Goal: Task Accomplishment & Management: Use online tool/utility

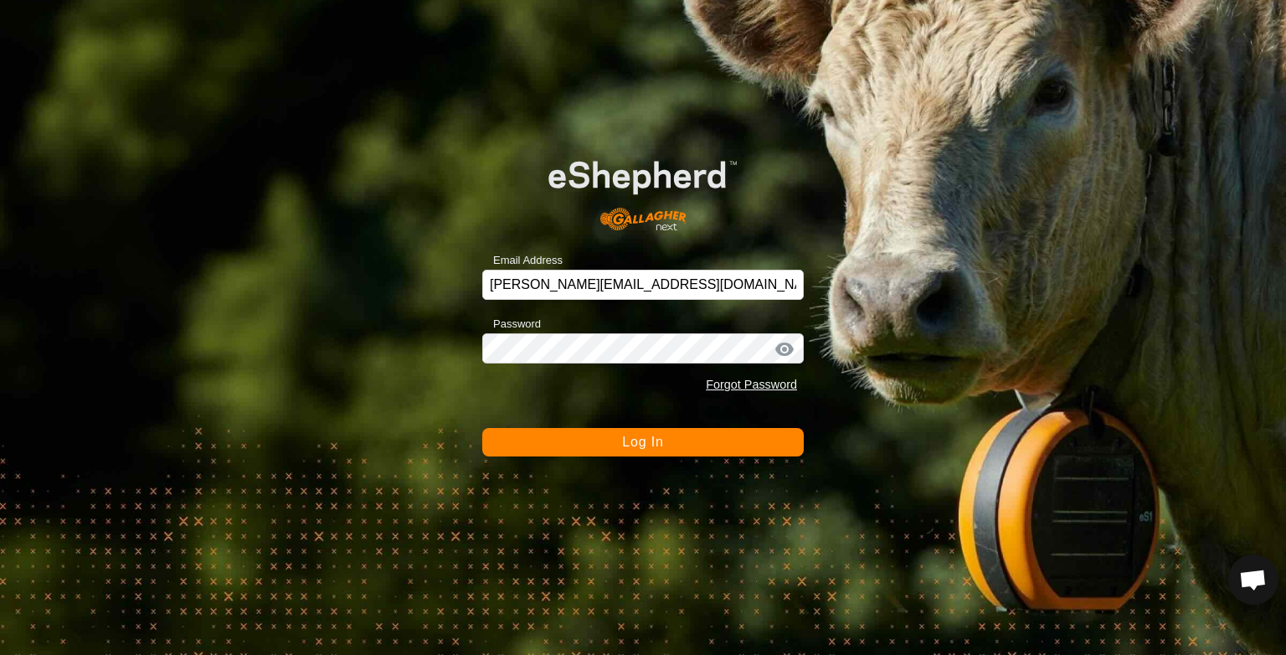
click at [634, 441] on span "Log In" at bounding box center [642, 442] width 41 height 14
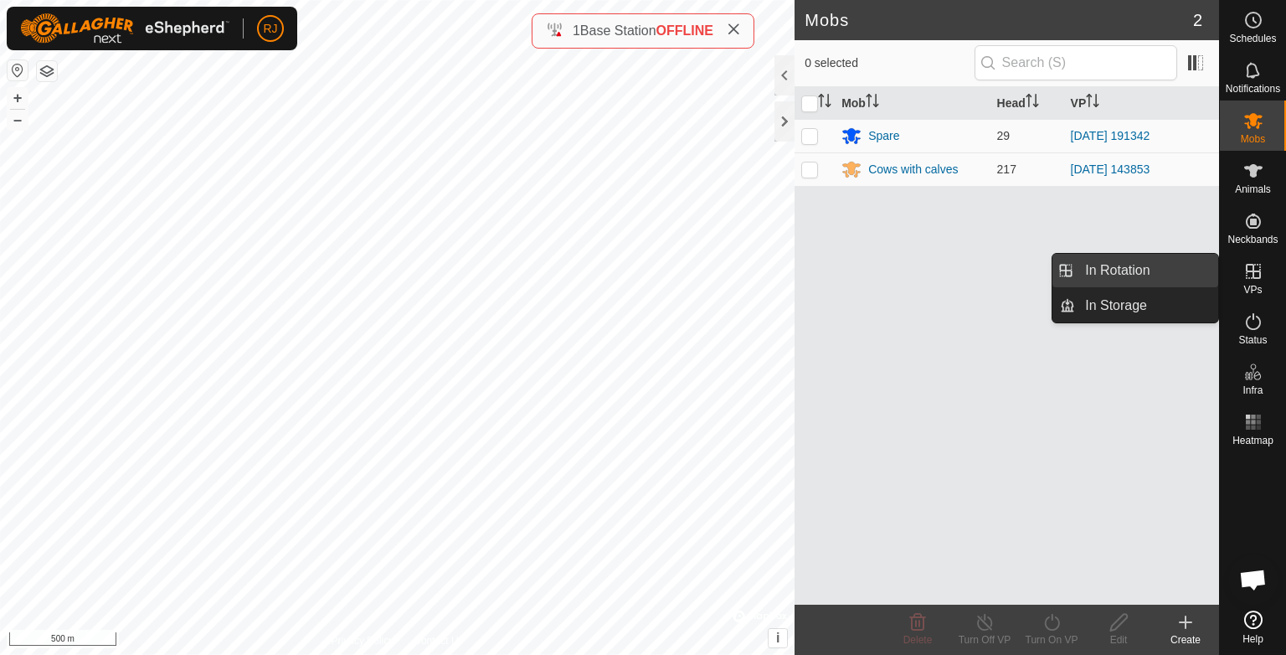
click at [1124, 272] on link "In Rotation" at bounding box center [1146, 271] width 143 height 34
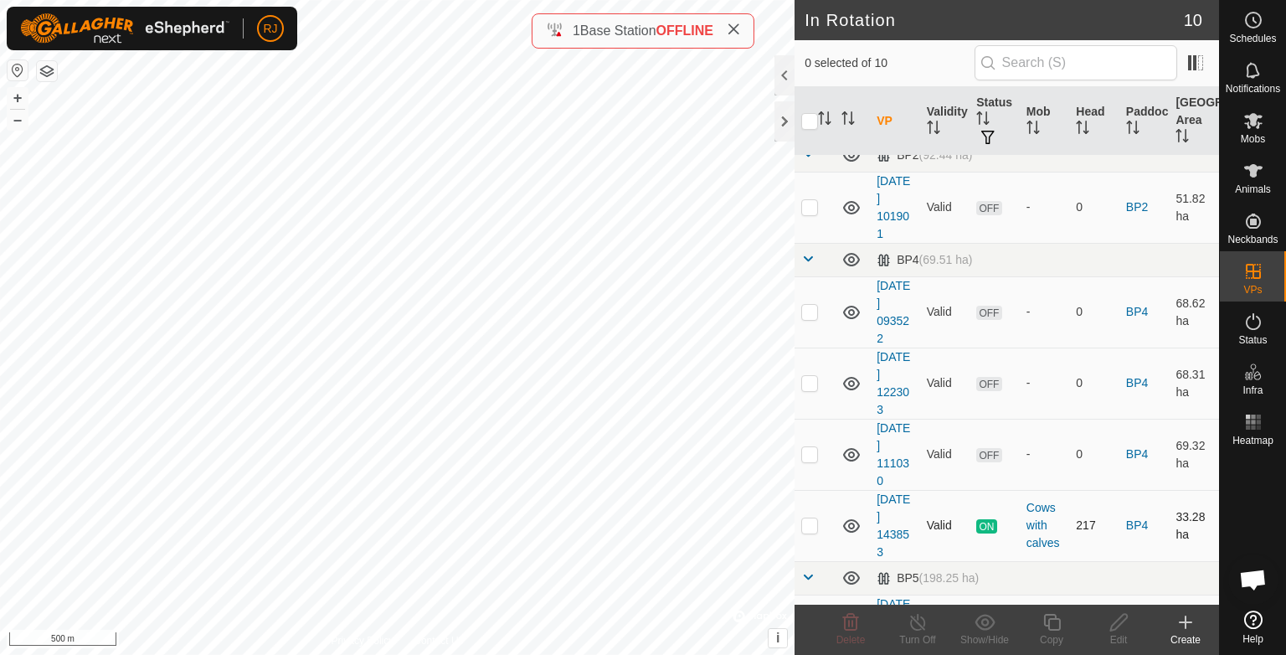
scroll to position [394, 0]
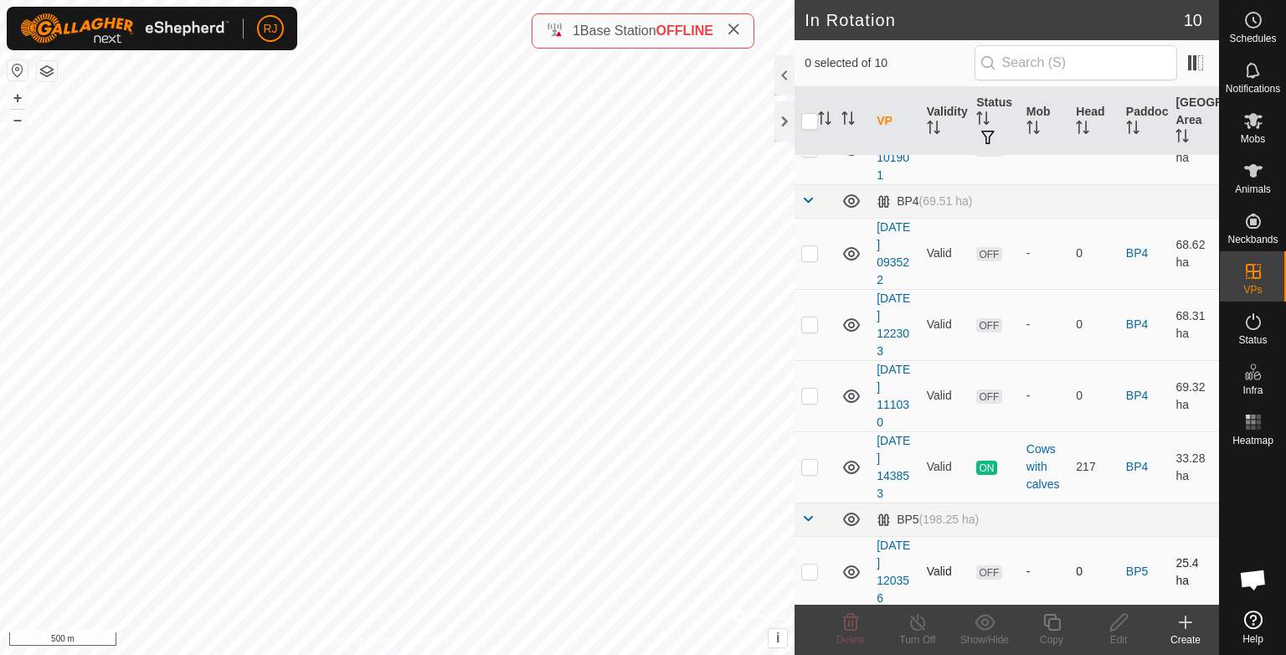
click at [851, 569] on icon at bounding box center [852, 572] width 20 height 20
click at [852, 395] on icon at bounding box center [851, 395] width 17 height 13
click at [852, 395] on icon at bounding box center [852, 396] width 20 height 20
click at [852, 395] on icon at bounding box center [851, 395] width 17 height 13
click at [854, 322] on icon at bounding box center [851, 324] width 17 height 13
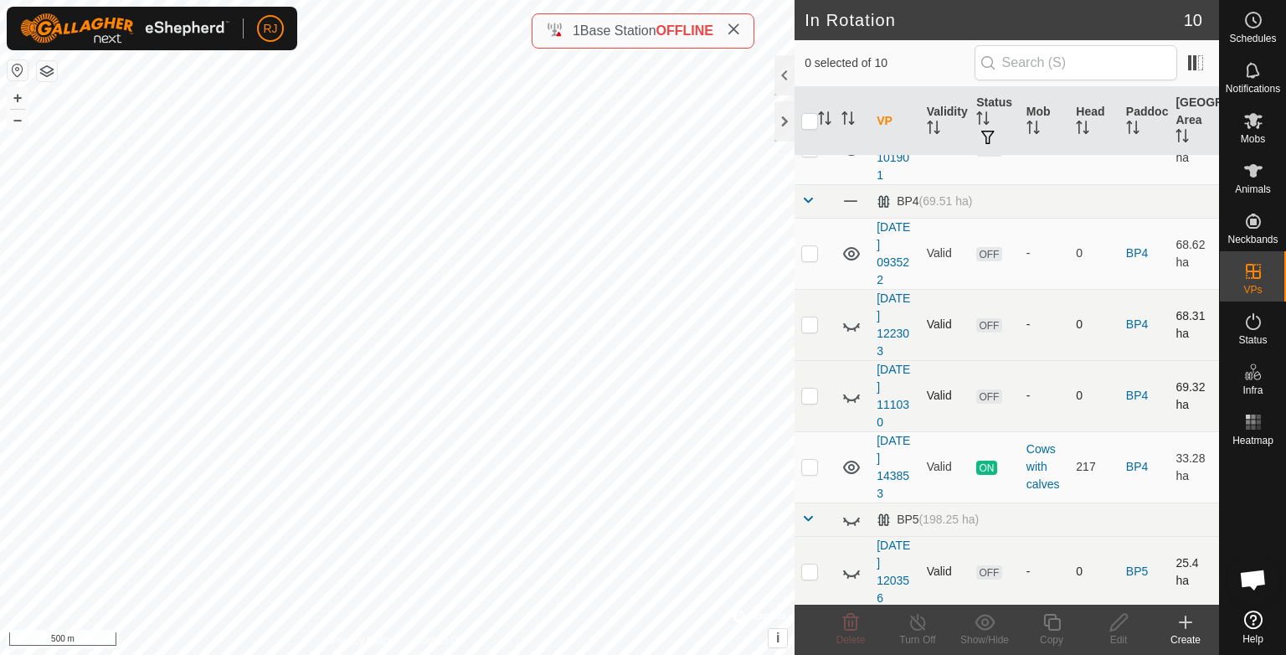
click at [854, 322] on icon at bounding box center [852, 325] width 20 height 20
click at [1254, 124] on icon at bounding box center [1254, 121] width 18 height 16
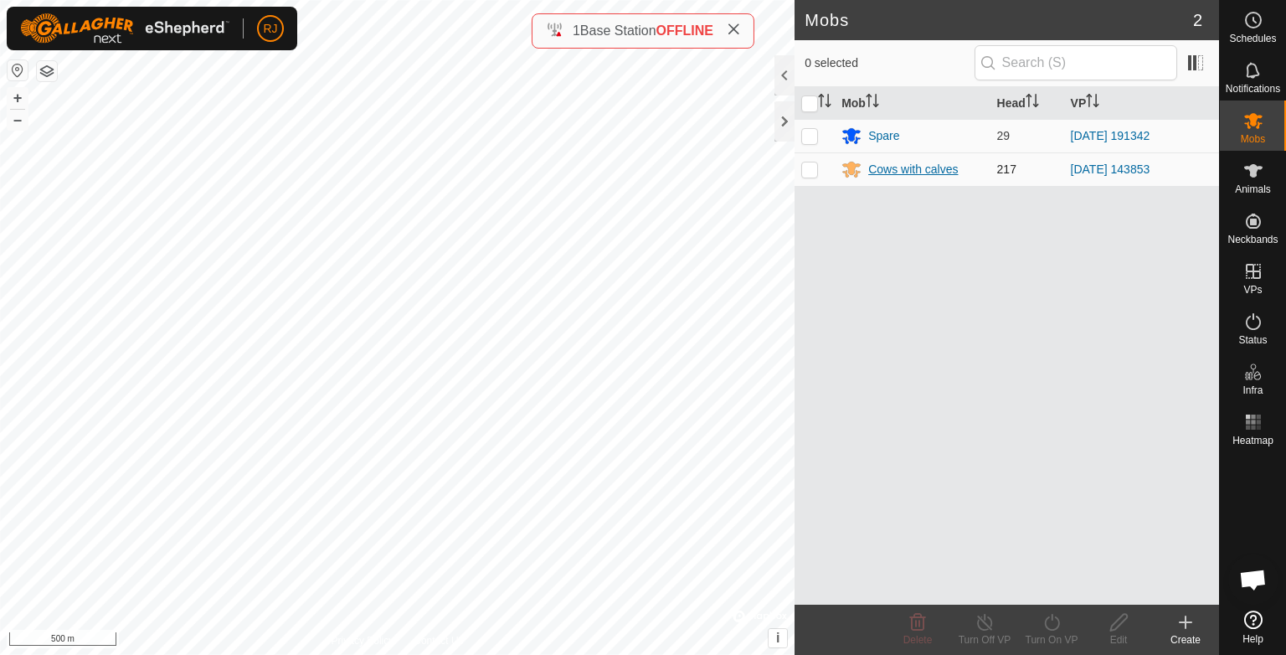
click at [905, 172] on div "Cows with calves" at bounding box center [914, 170] width 90 height 18
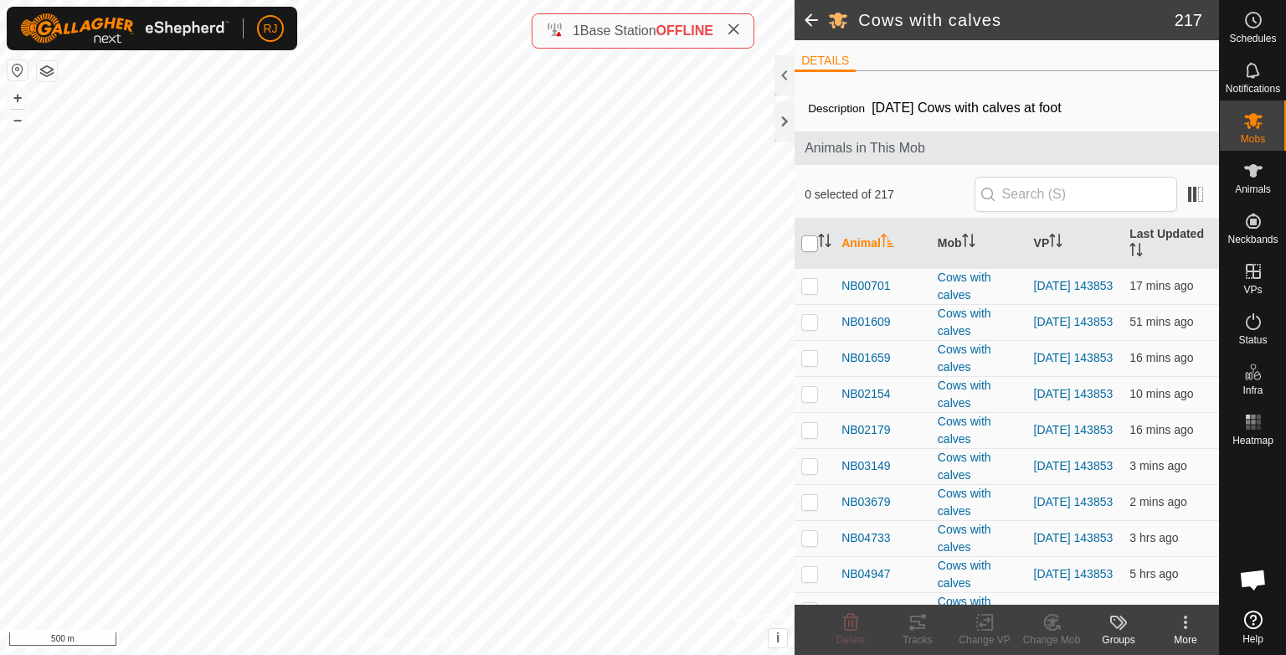
click at [811, 239] on input "checkbox" at bounding box center [810, 243] width 17 height 17
checkbox input "true"
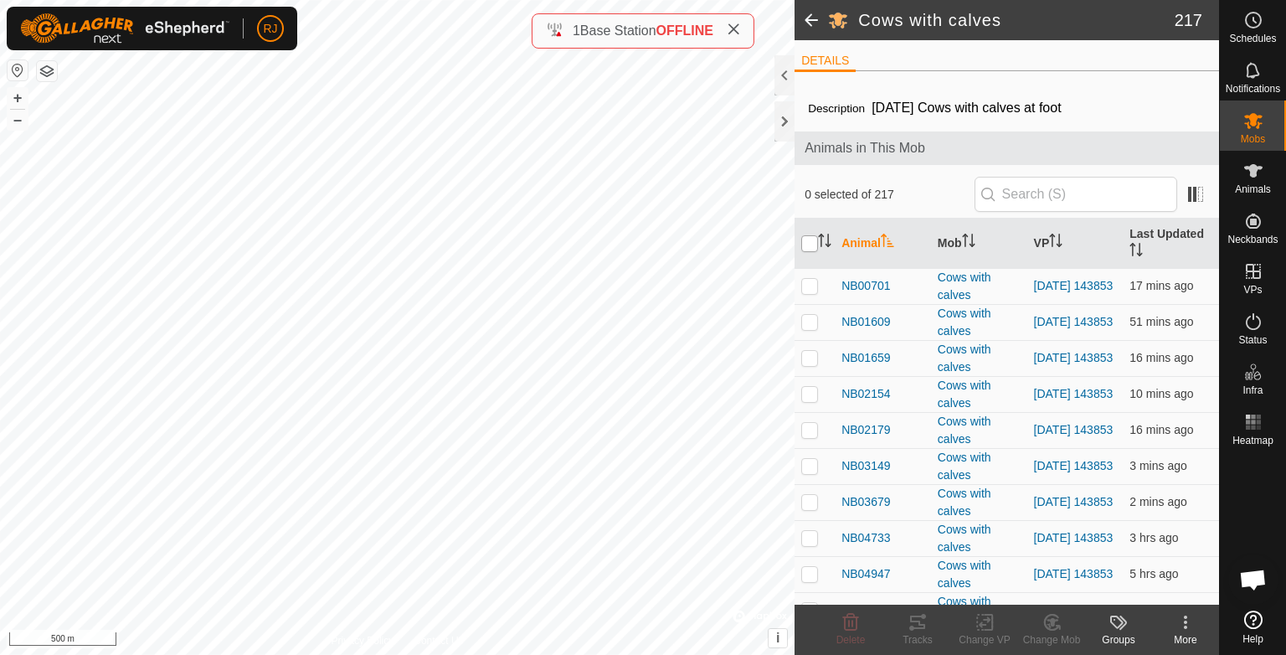
checkbox input "true"
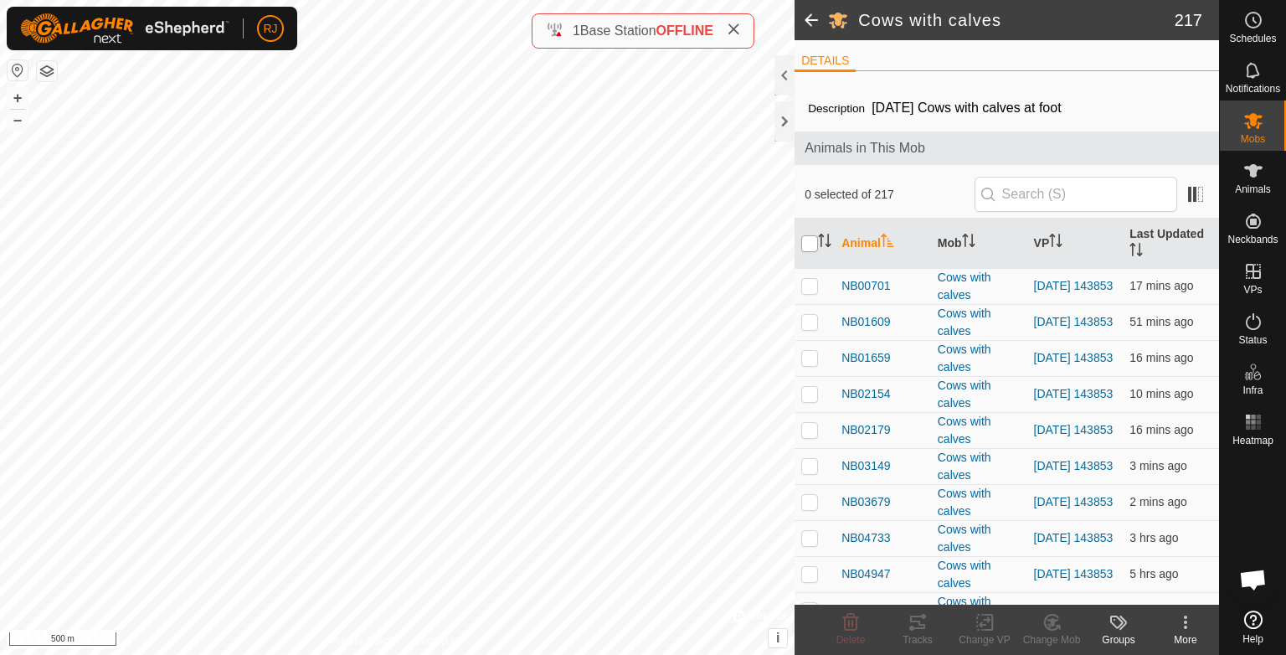
checkbox input "true"
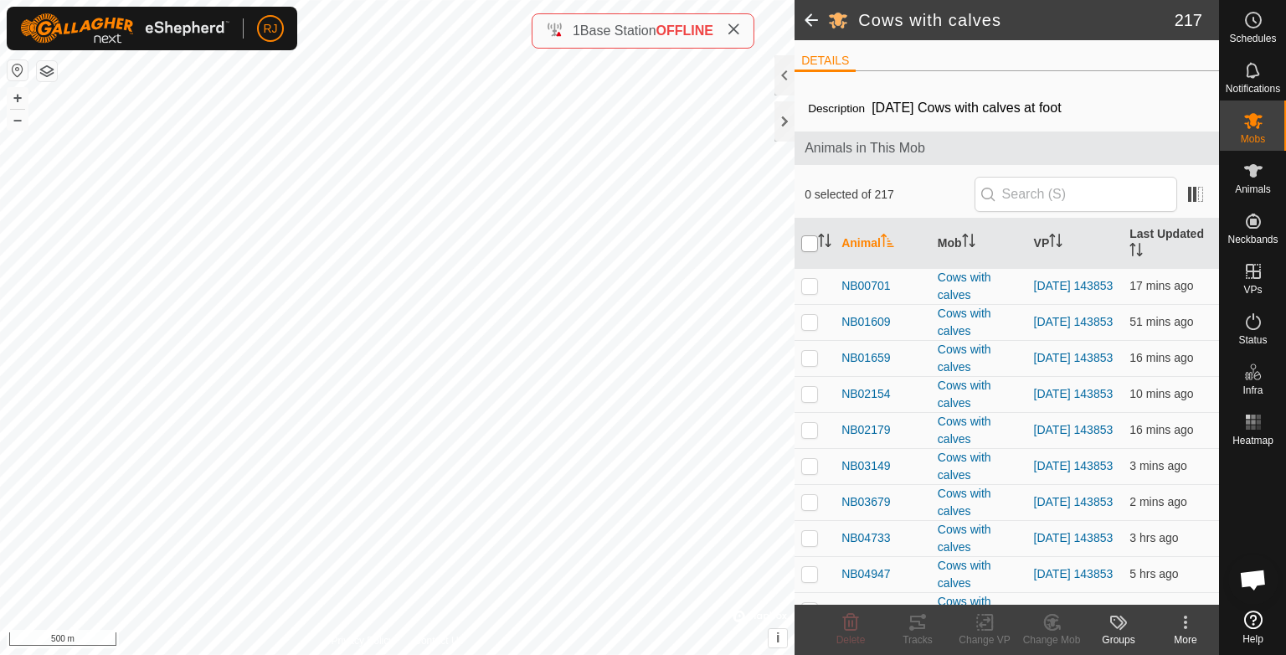
checkbox input "true"
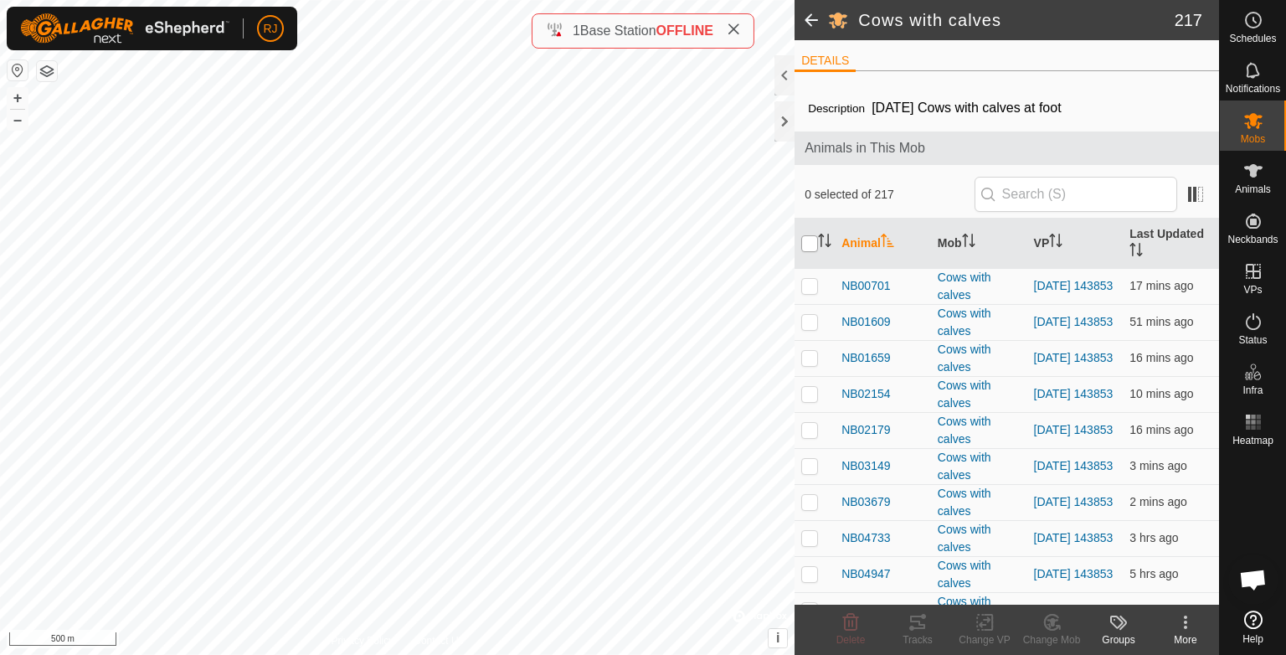
checkbox input "true"
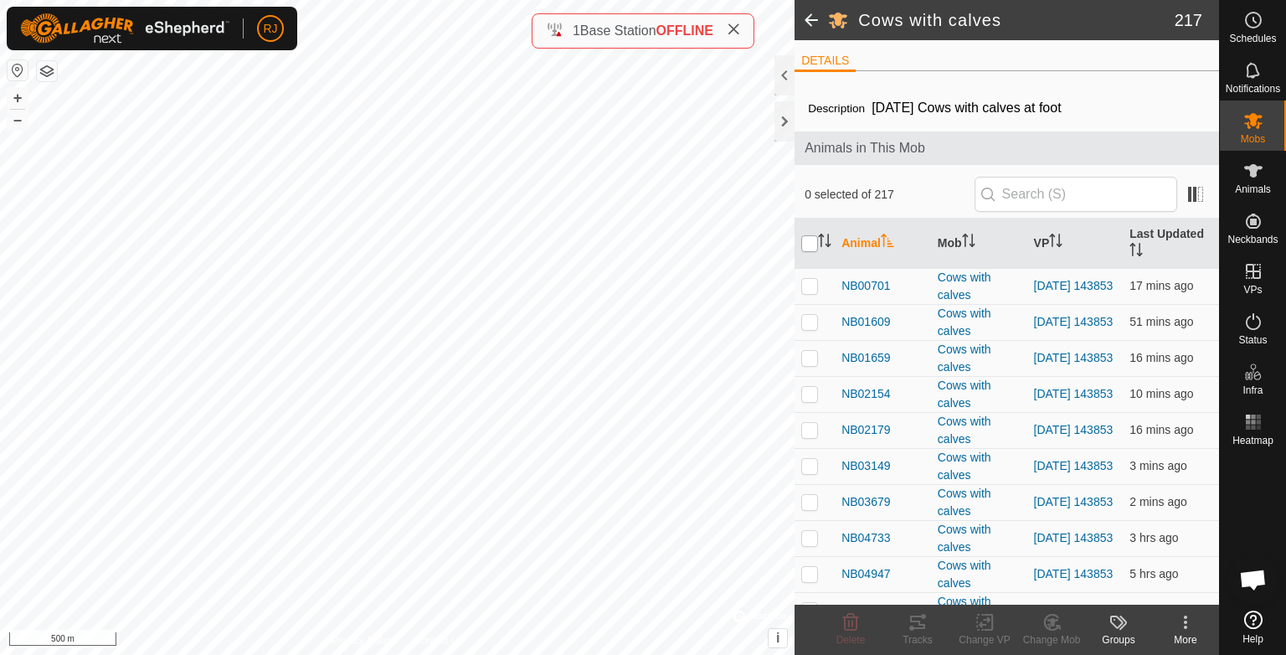
checkbox input "true"
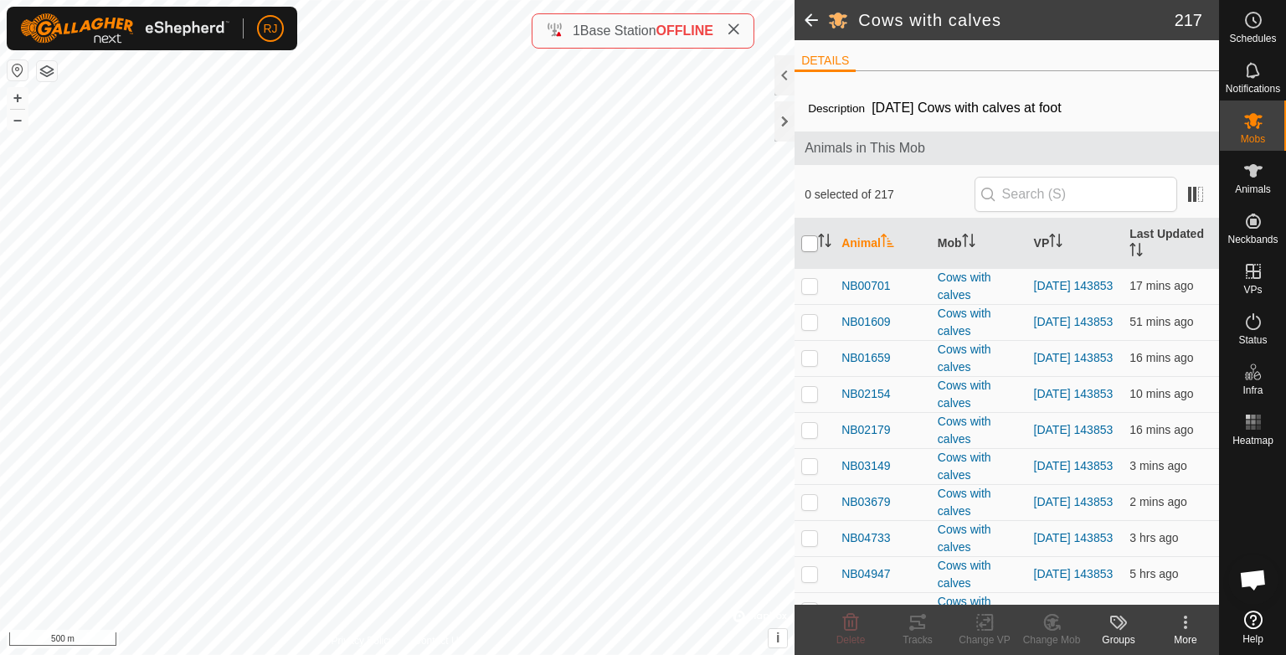
checkbox input "true"
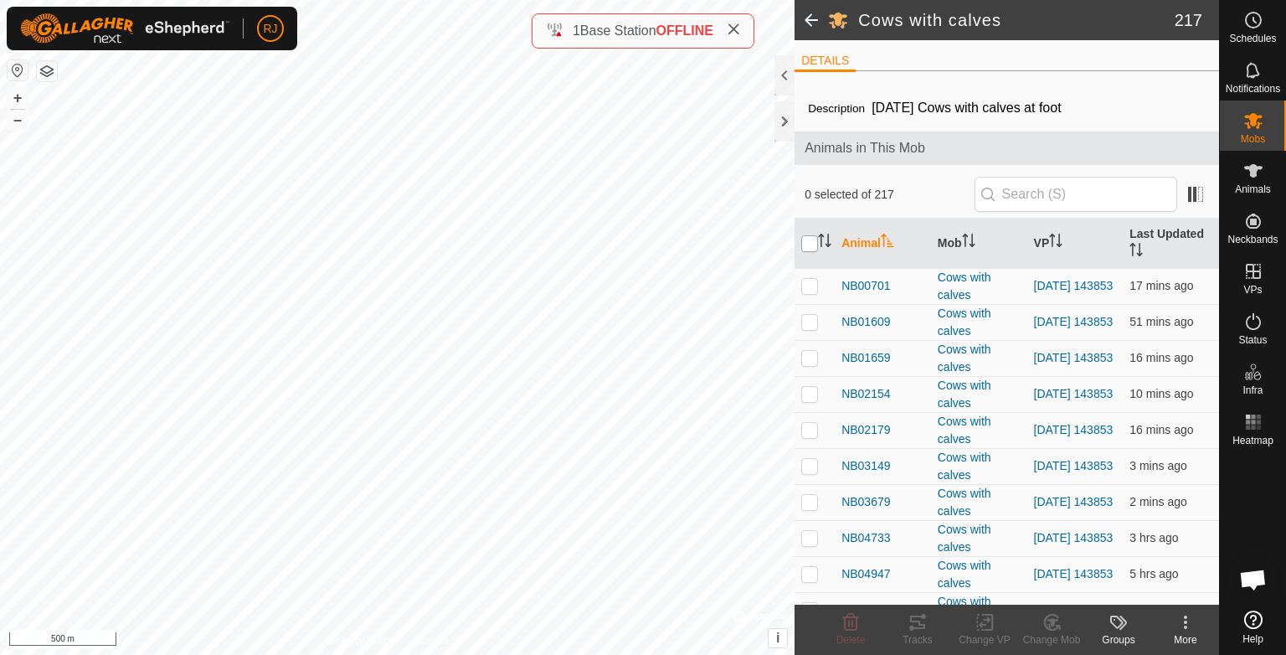
checkbox input "true"
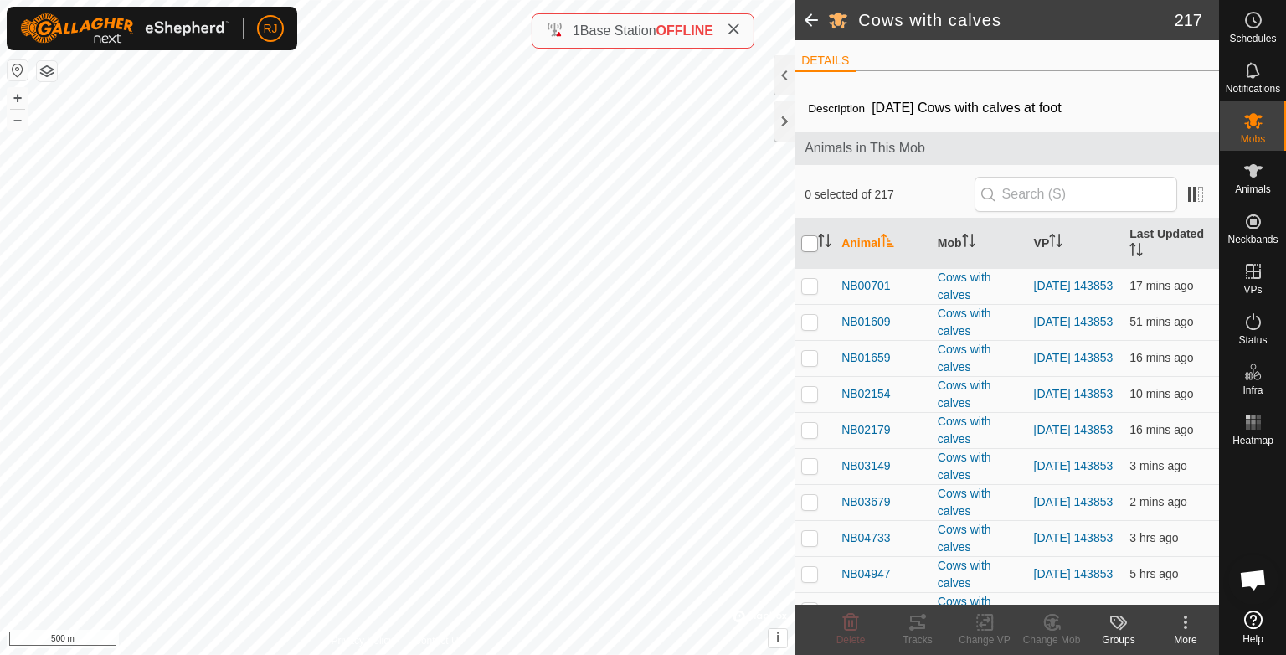
checkbox input "true"
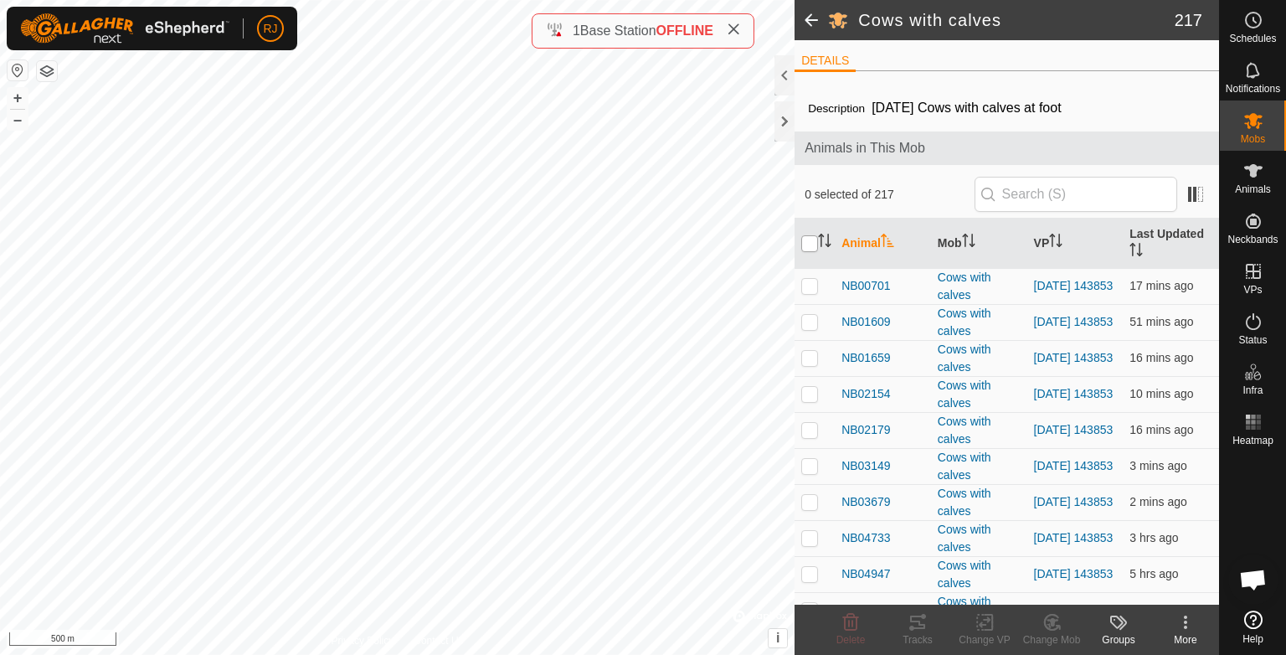
checkbox input "true"
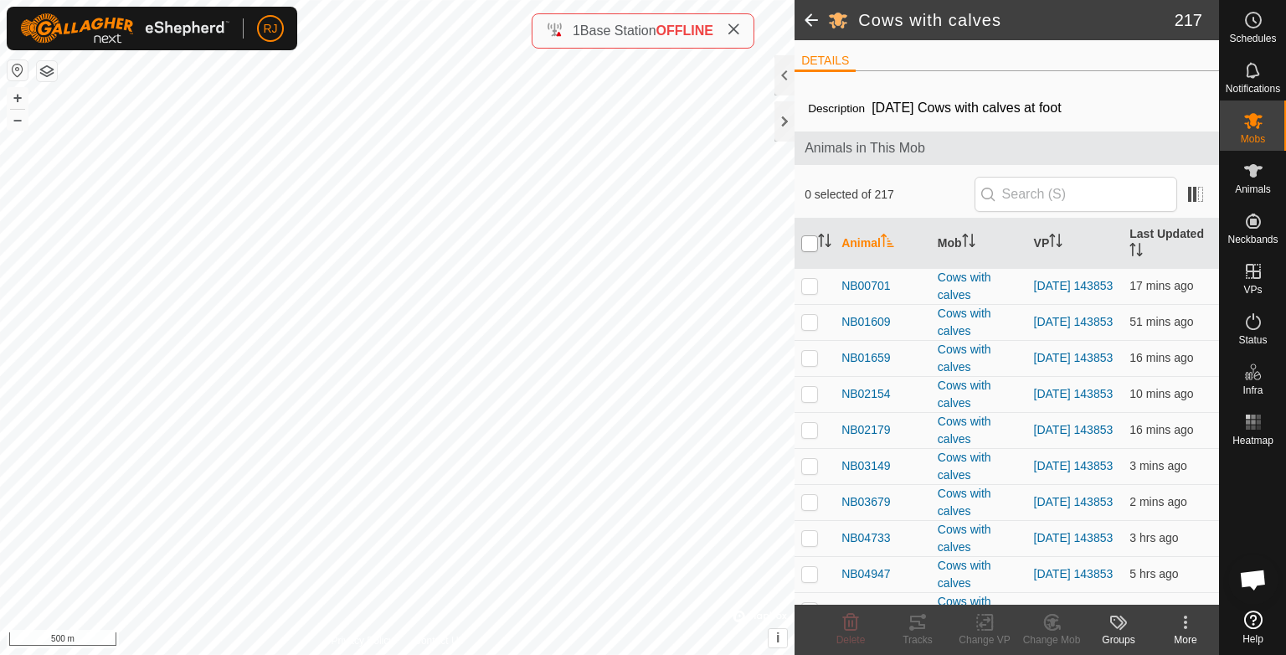
checkbox input "true"
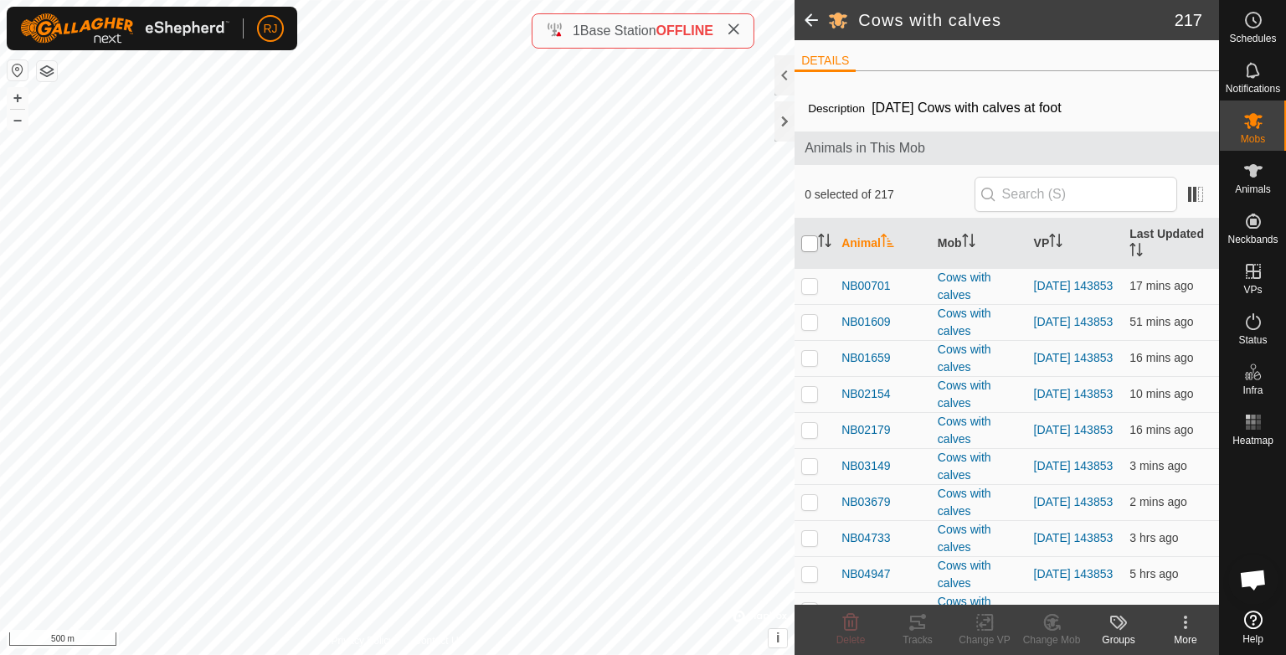
checkbox input "true"
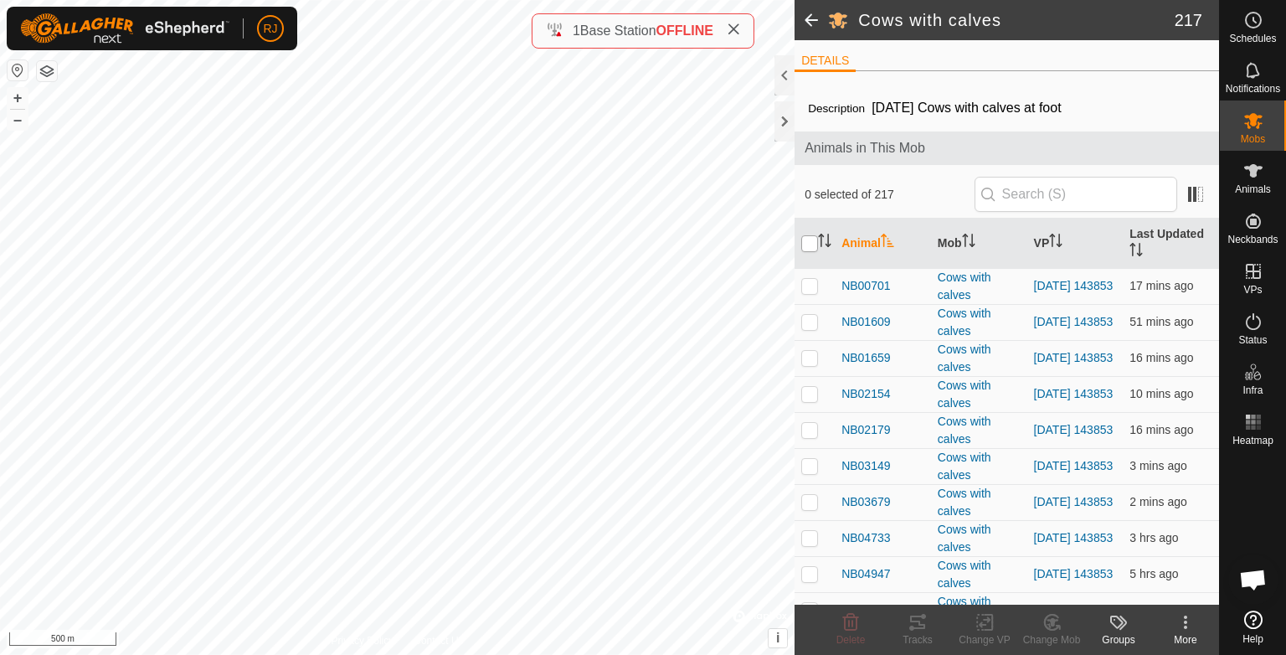
checkbox input "true"
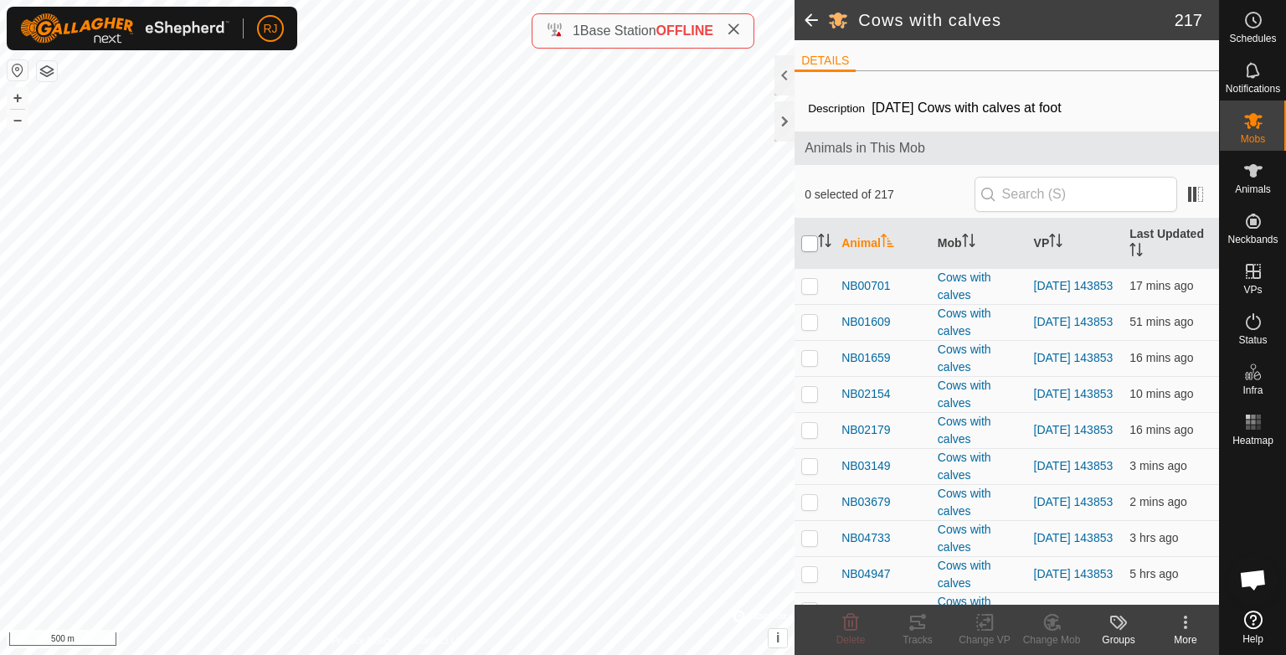
checkbox input "true"
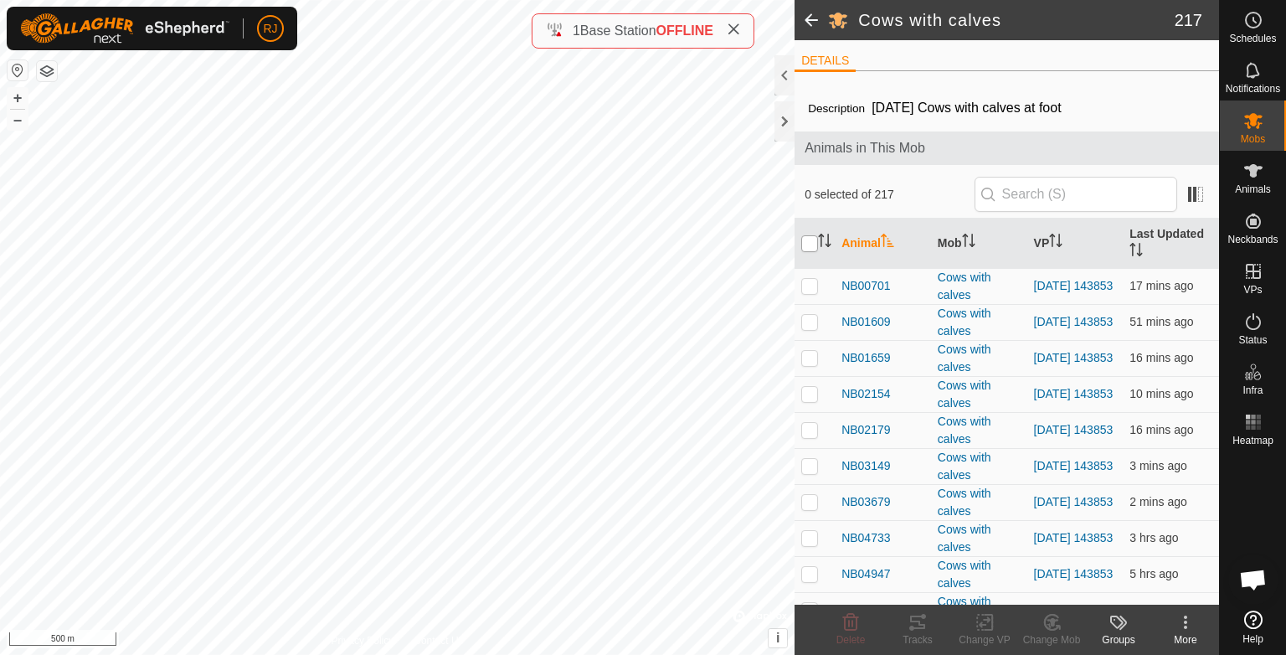
checkbox input "true"
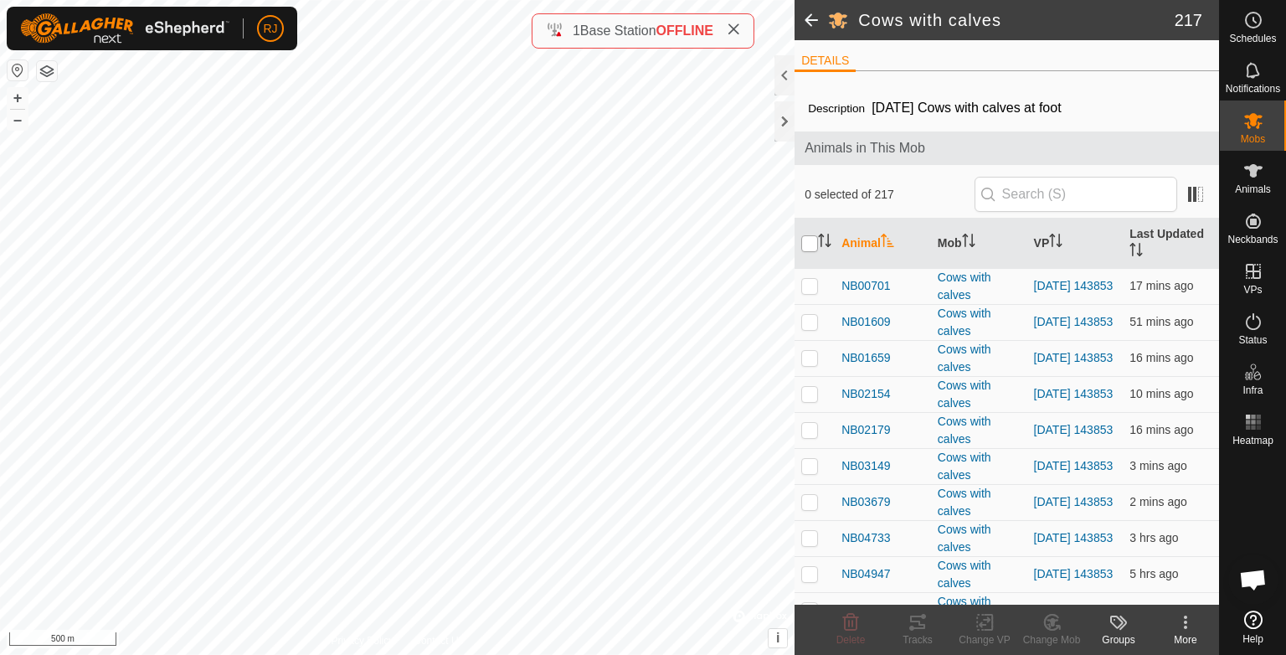
checkbox input "true"
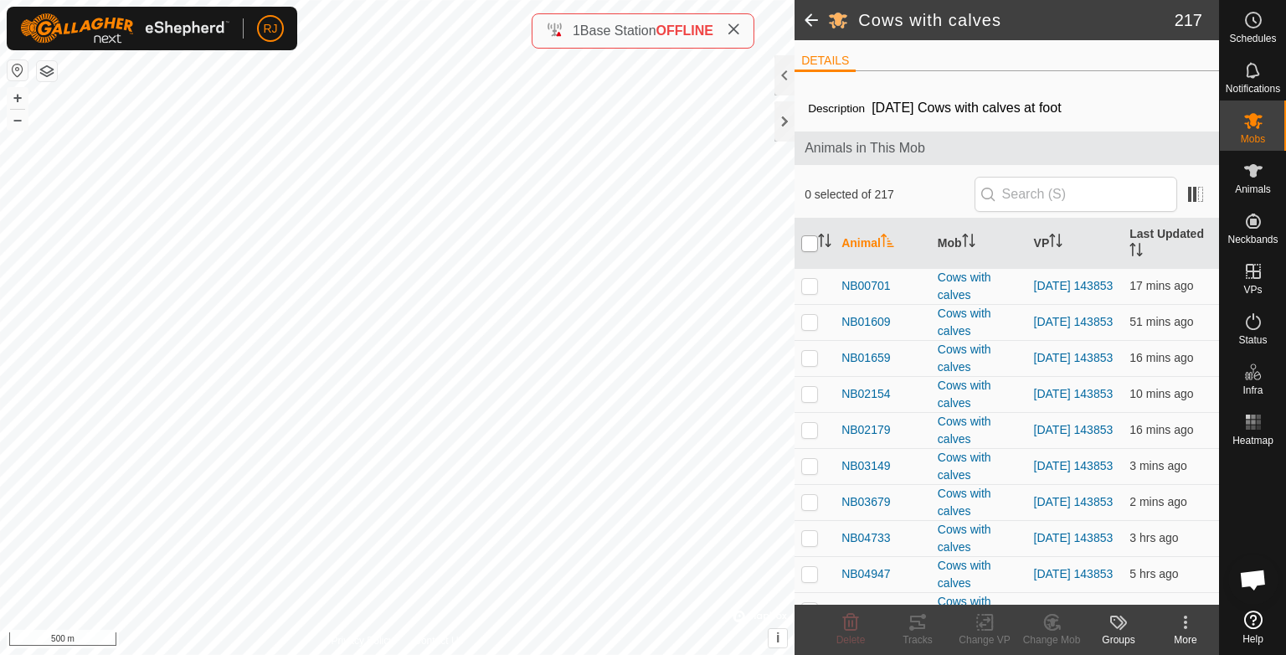
checkbox input "true"
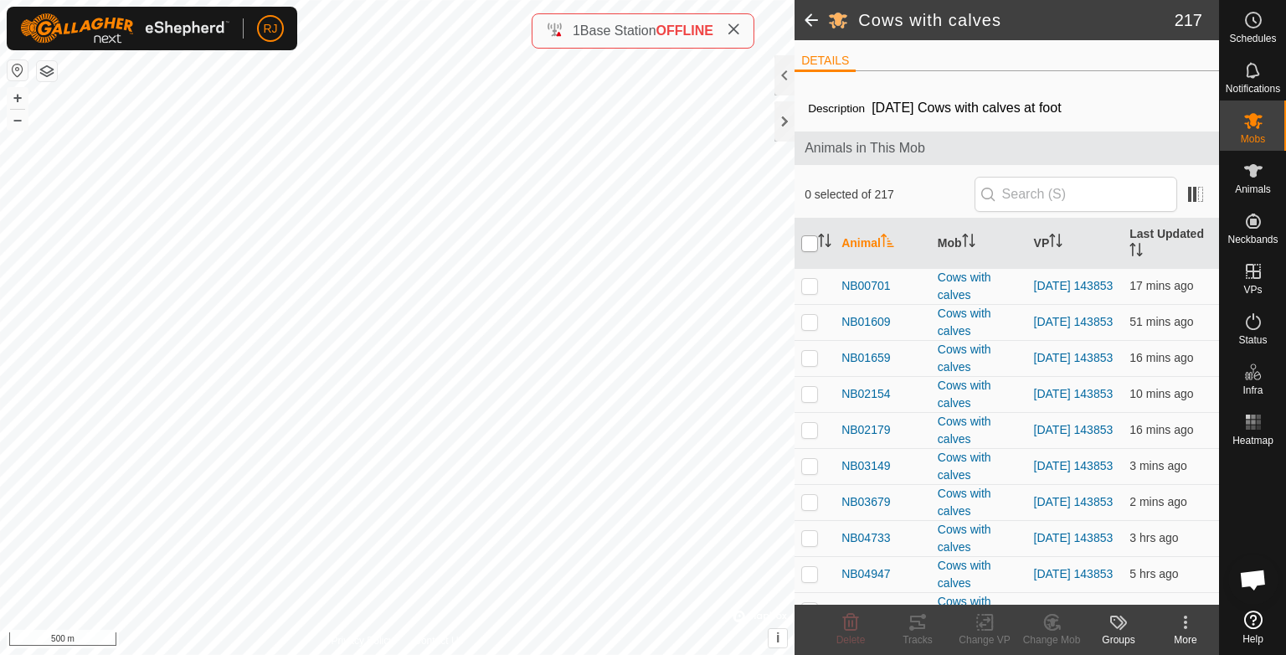
checkbox input "true"
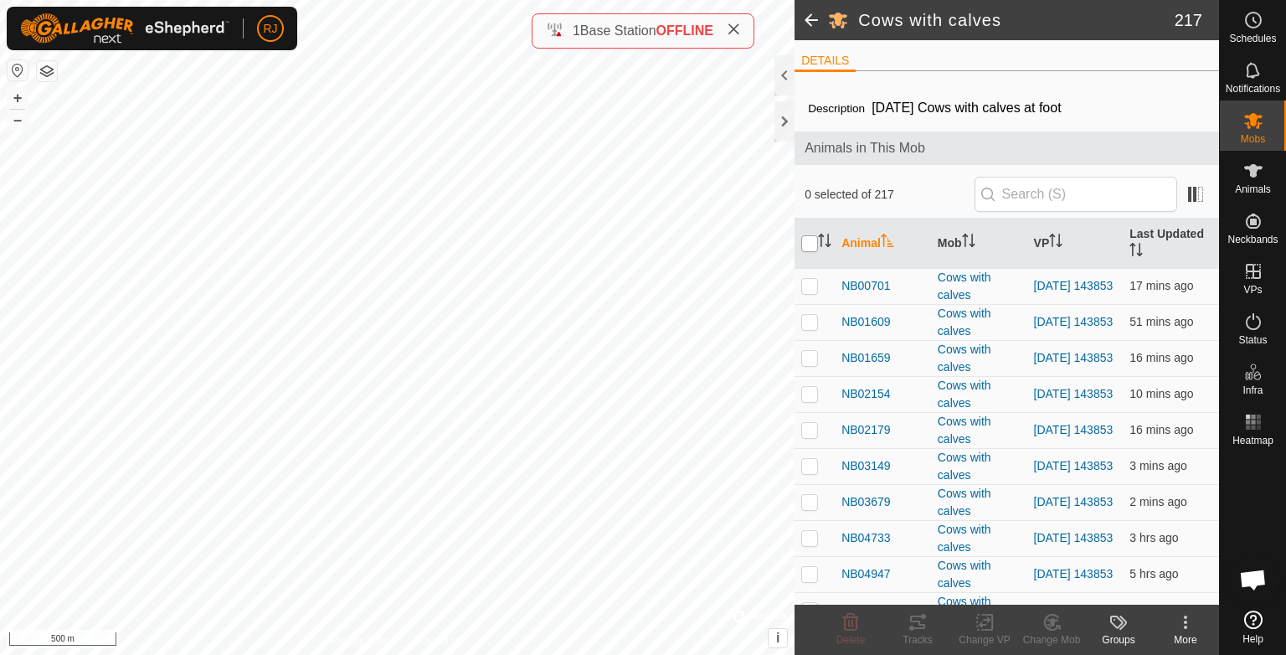
checkbox input "true"
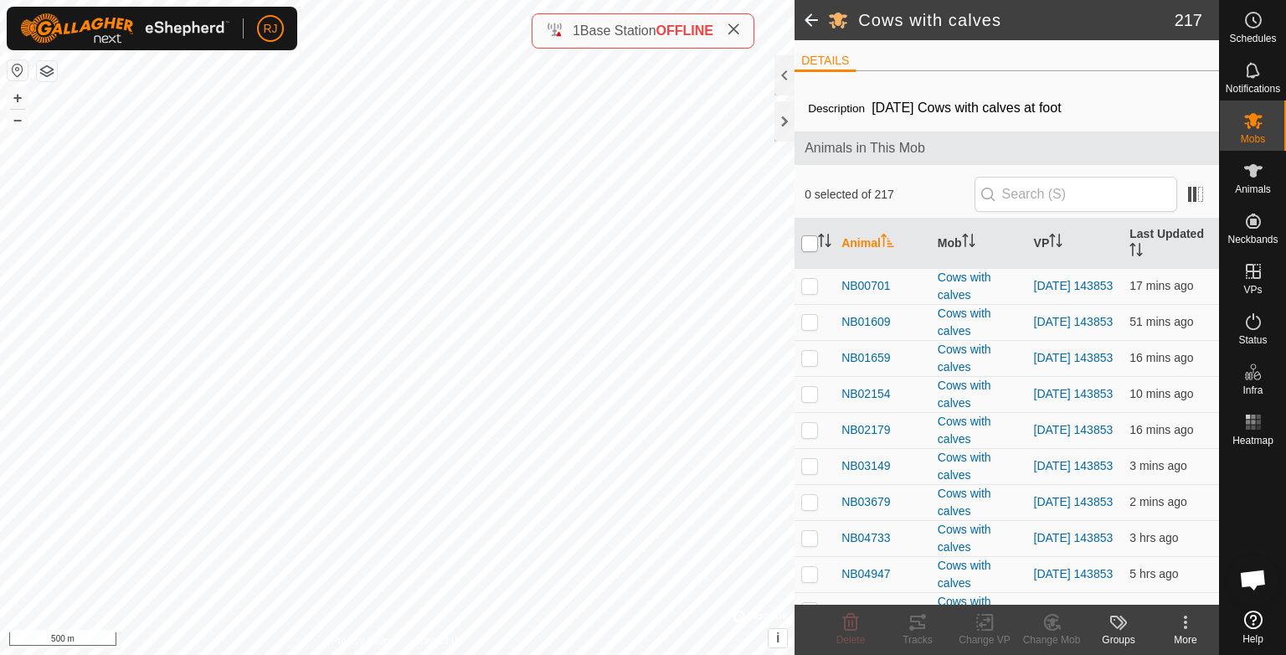
checkbox input "true"
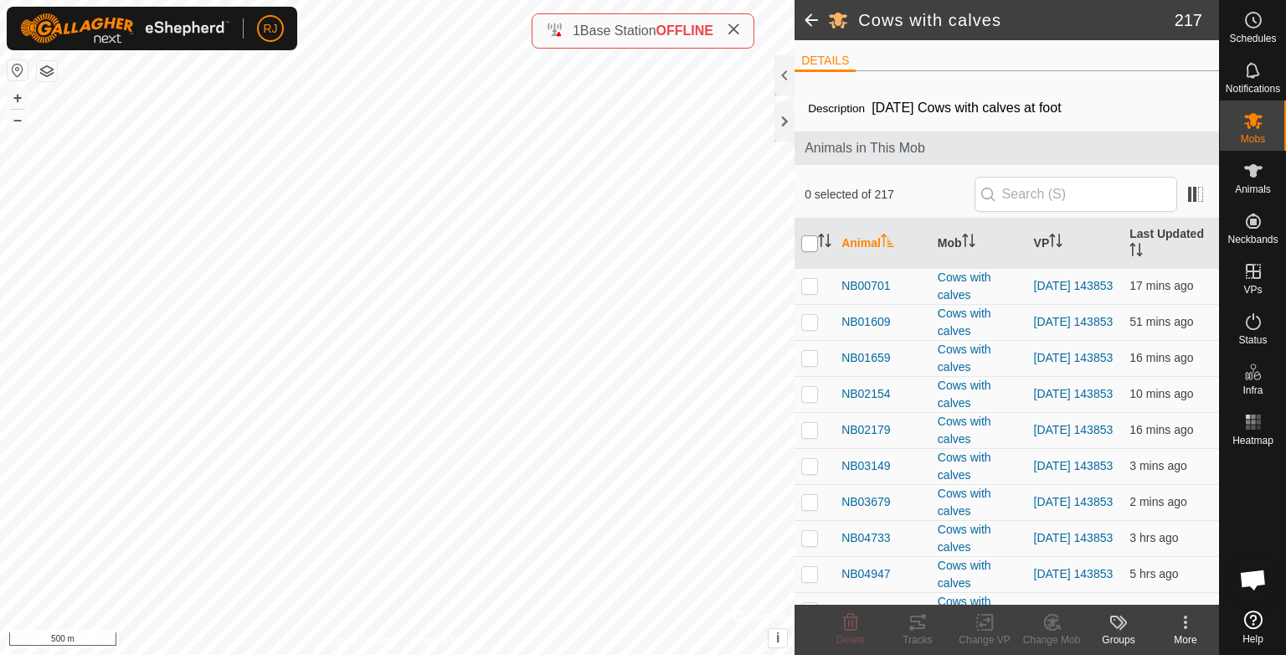
checkbox input "true"
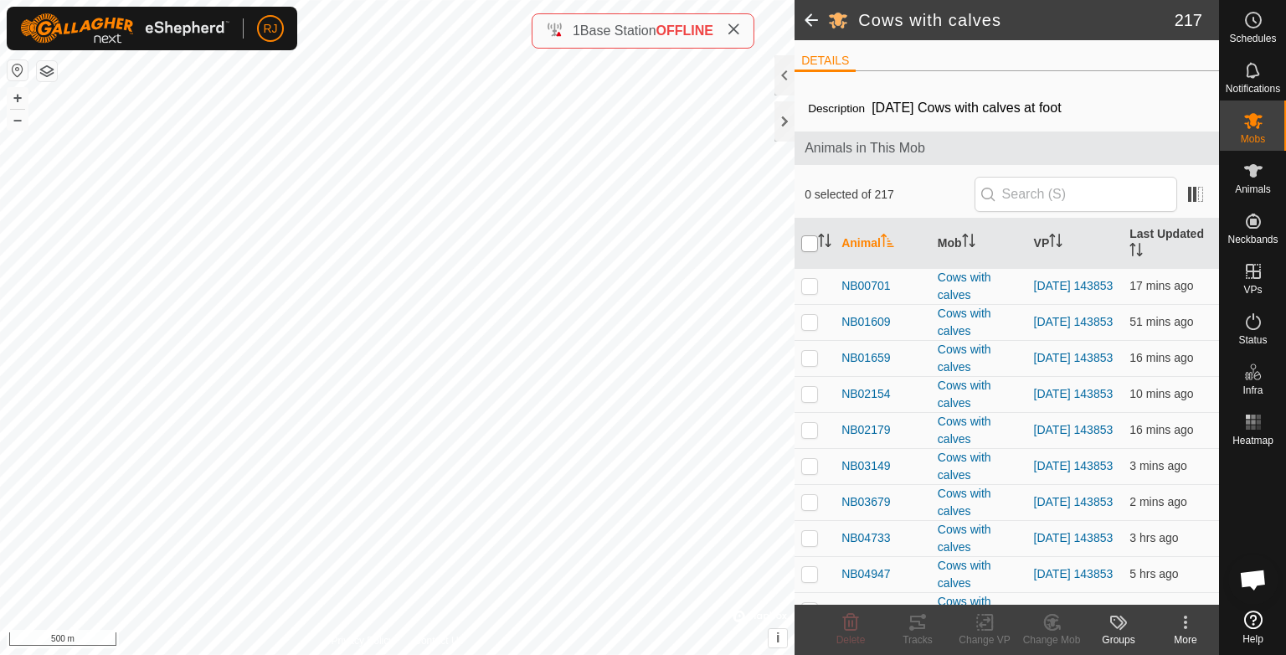
checkbox input "true"
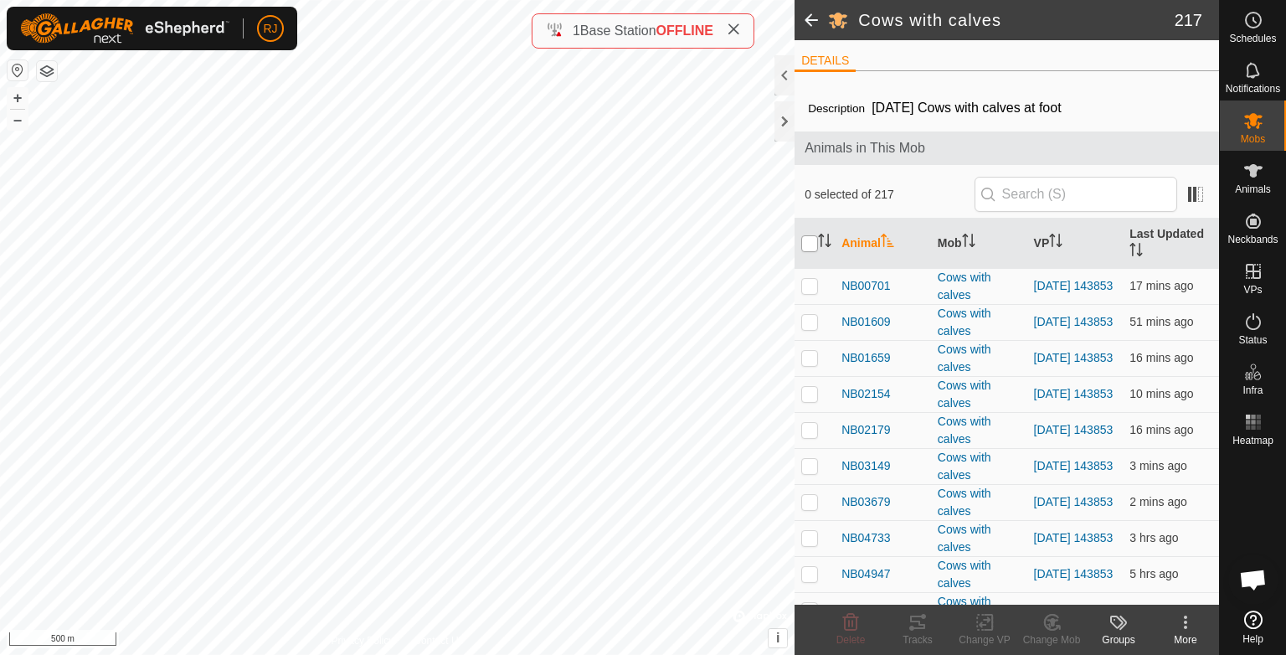
checkbox input "true"
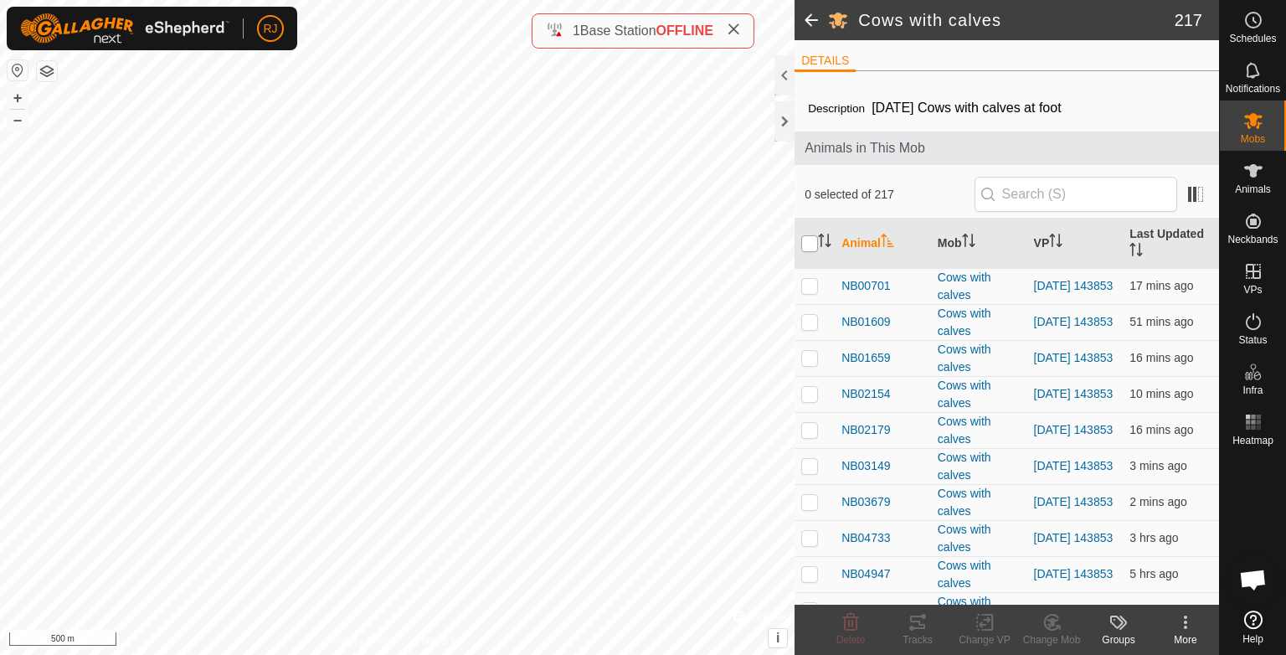
checkbox input "true"
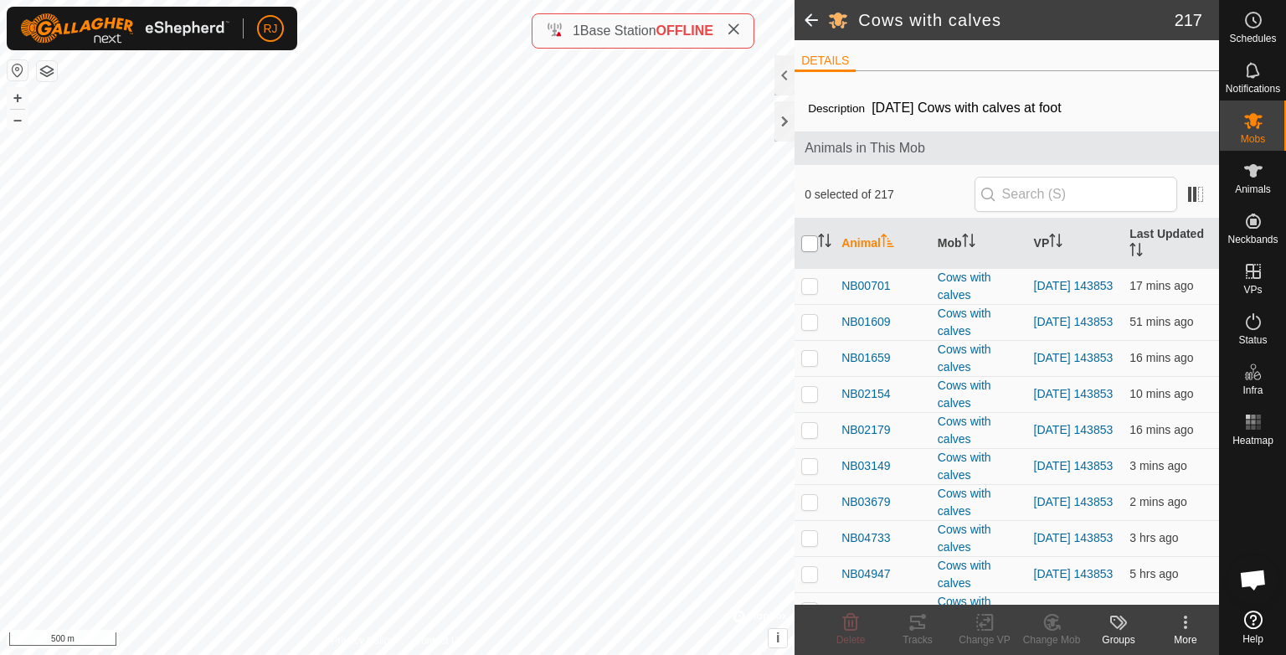
checkbox input "true"
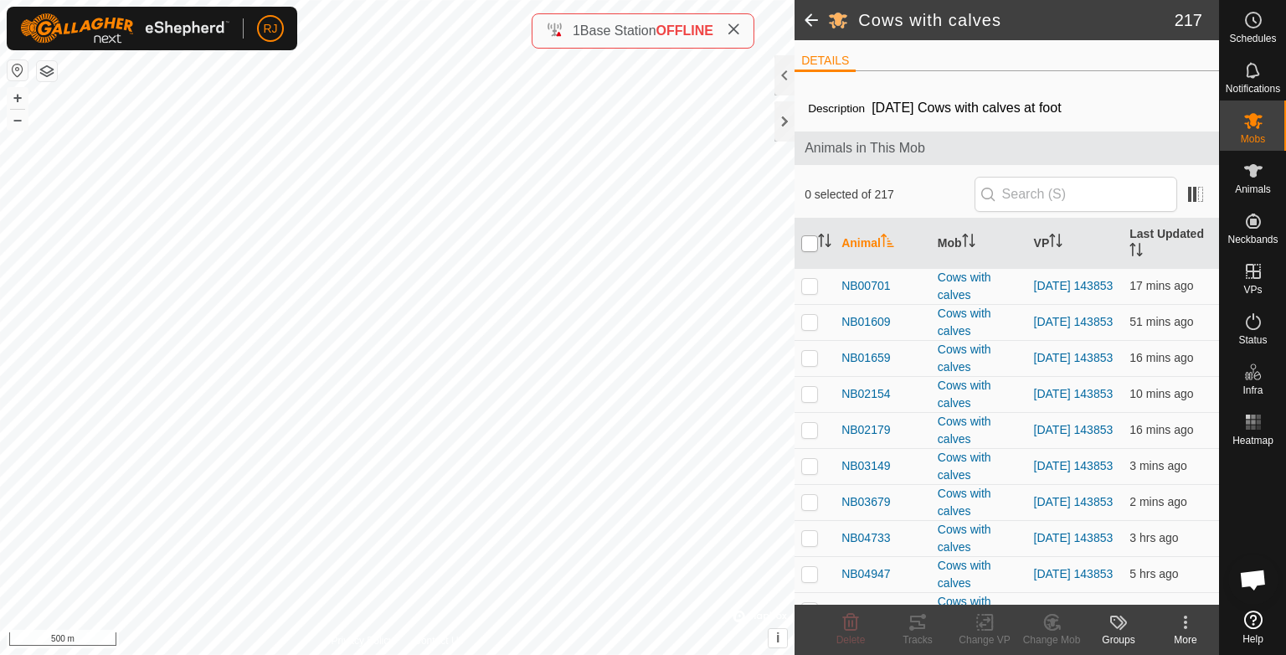
checkbox input "true"
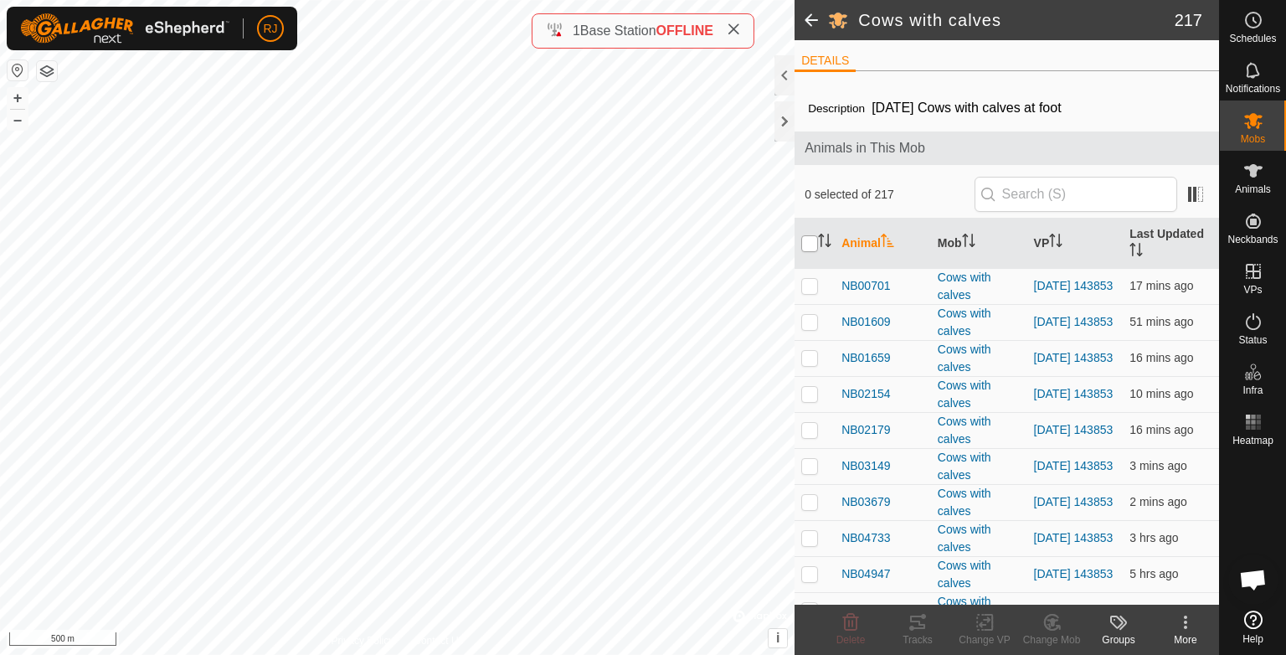
checkbox input "true"
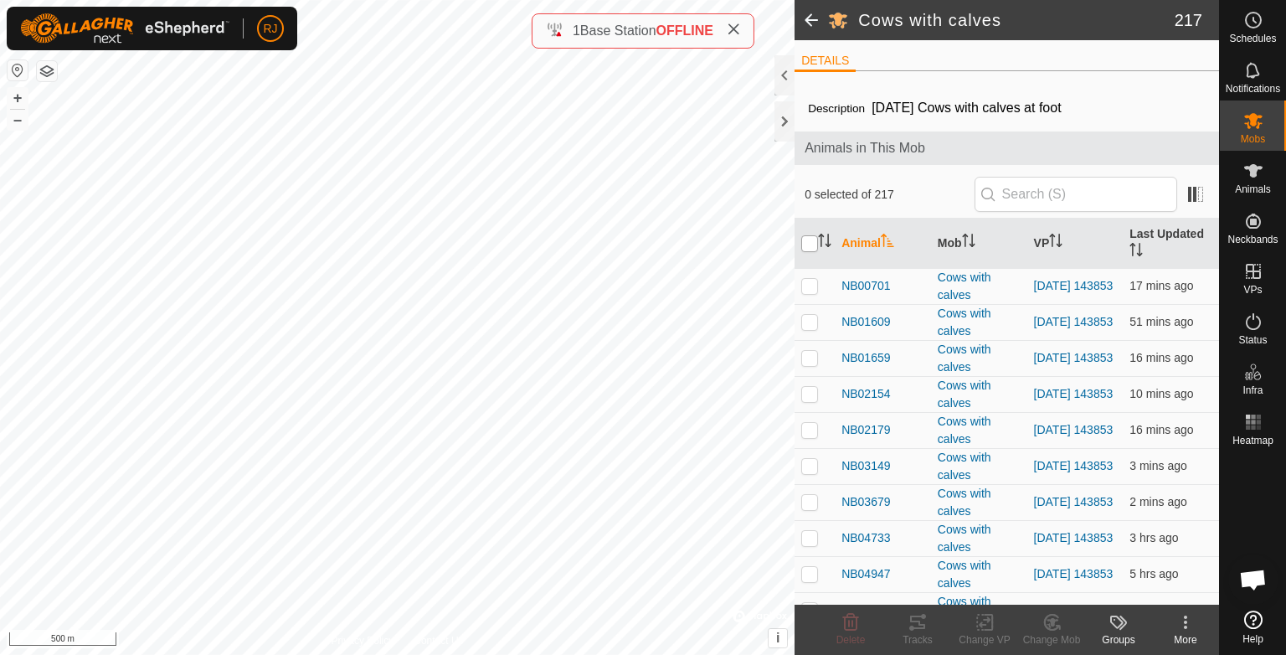
checkbox input "true"
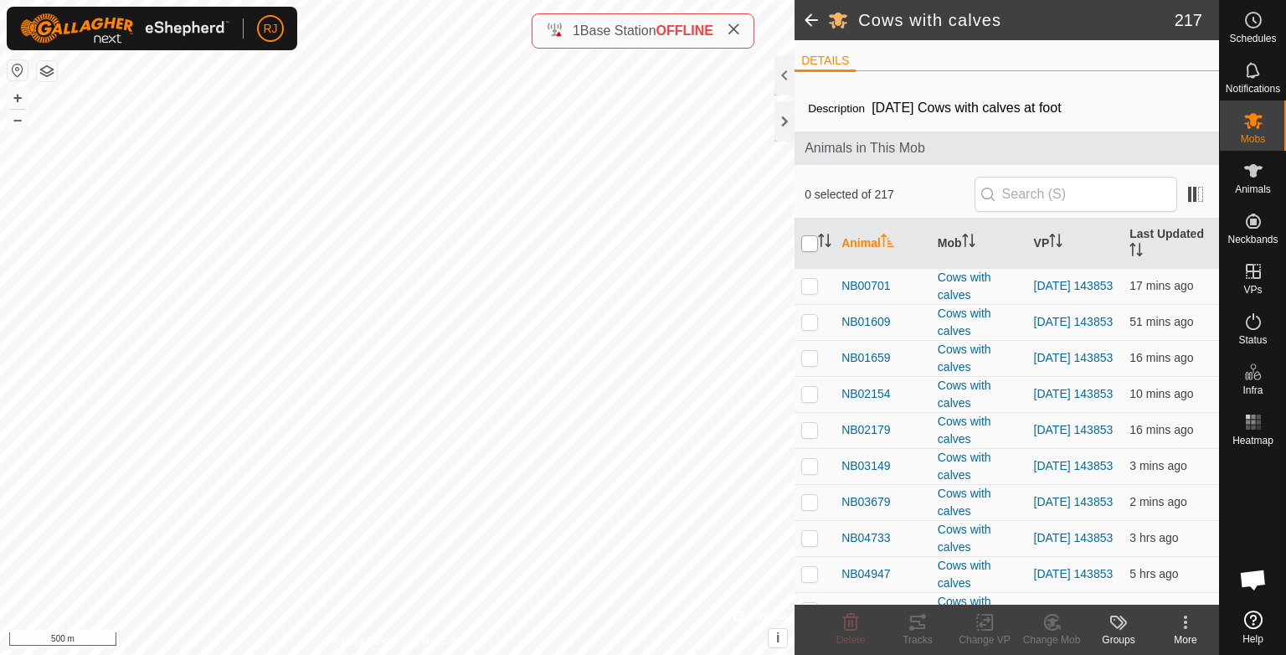
checkbox input "true"
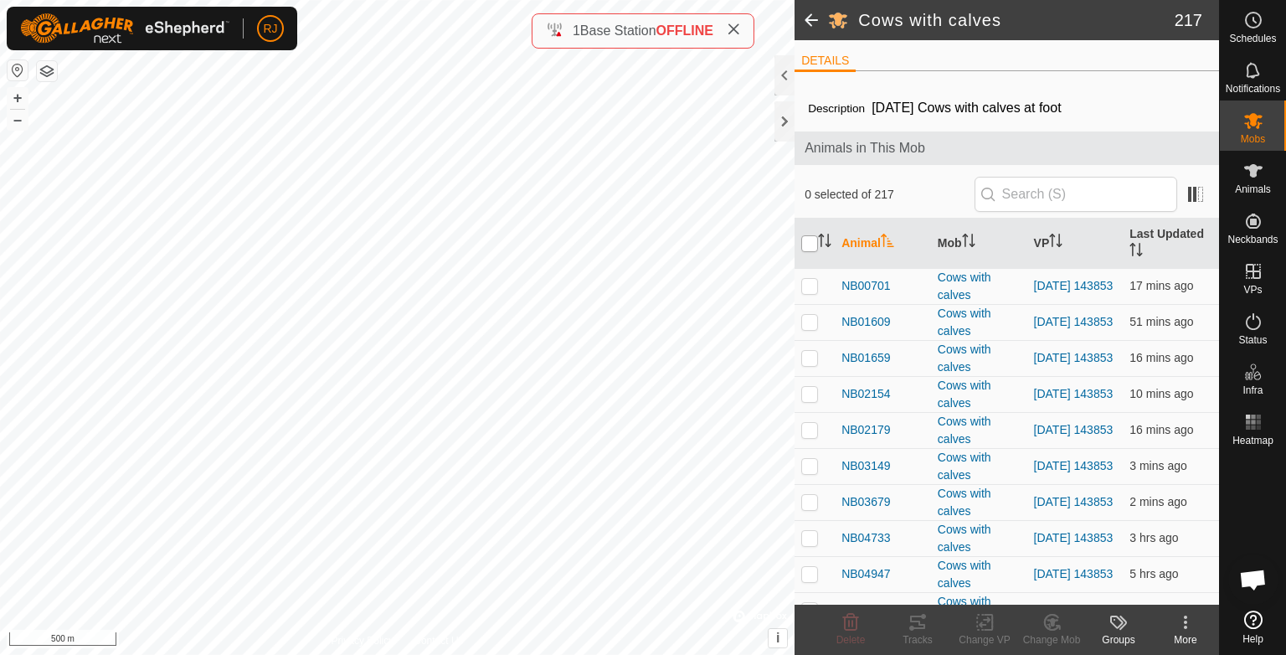
checkbox input "true"
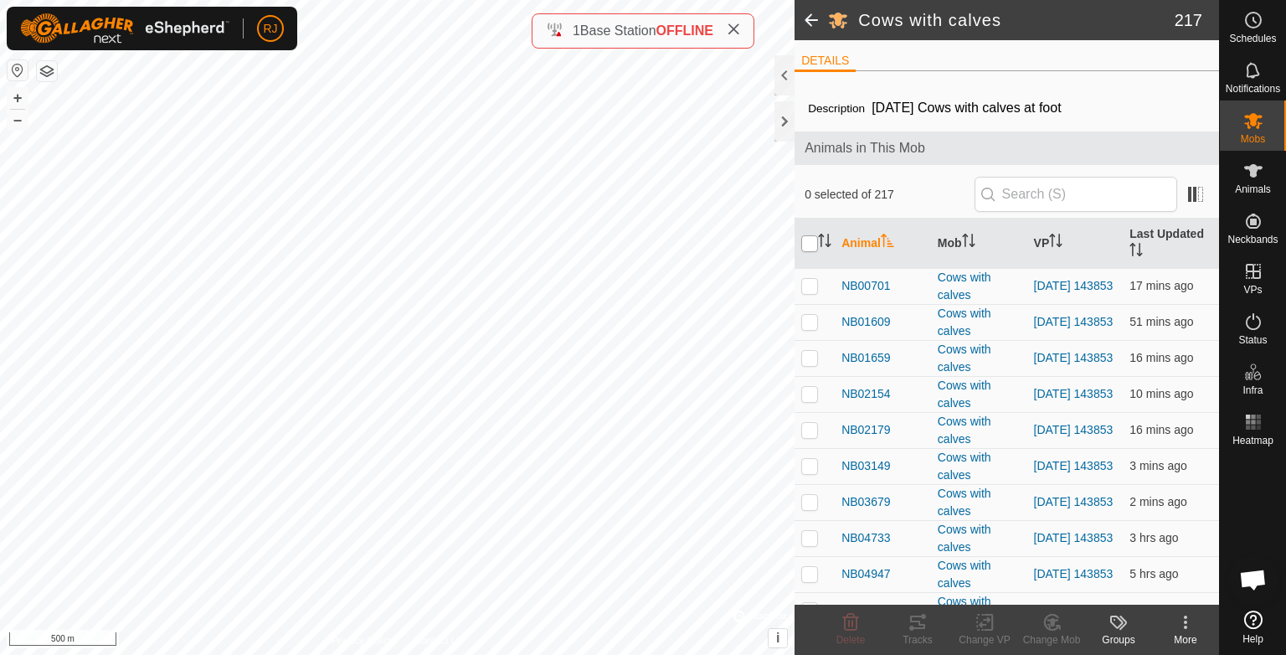
checkbox input "true"
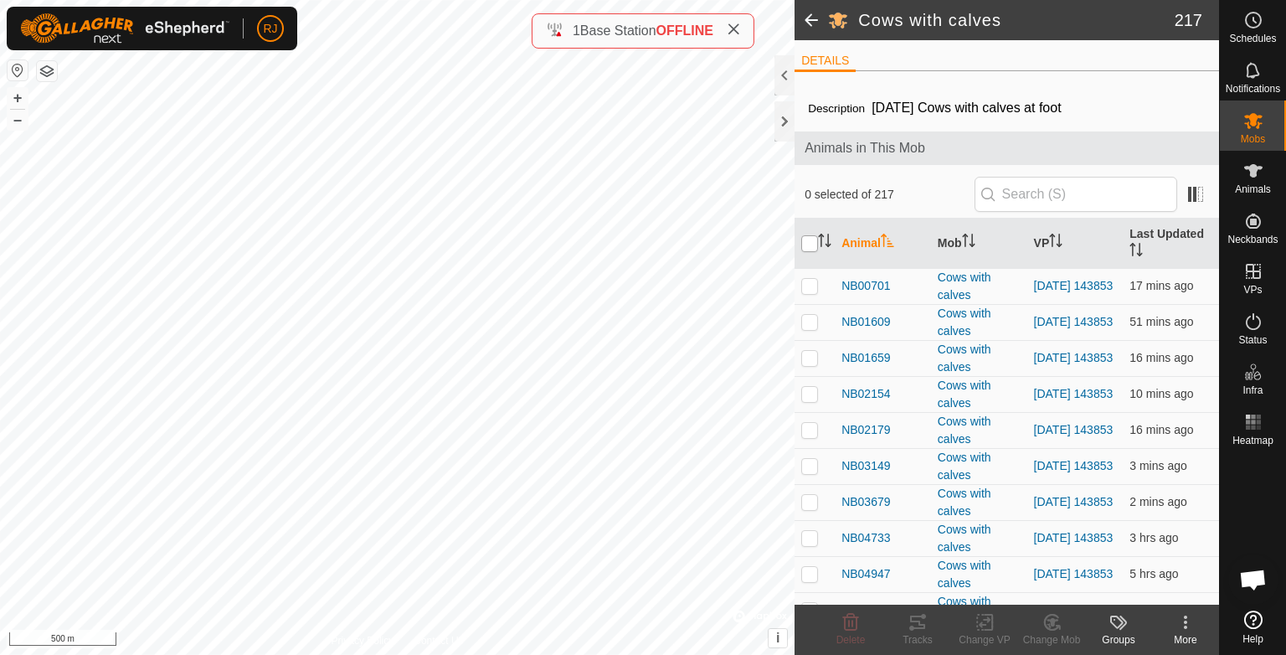
checkbox input "true"
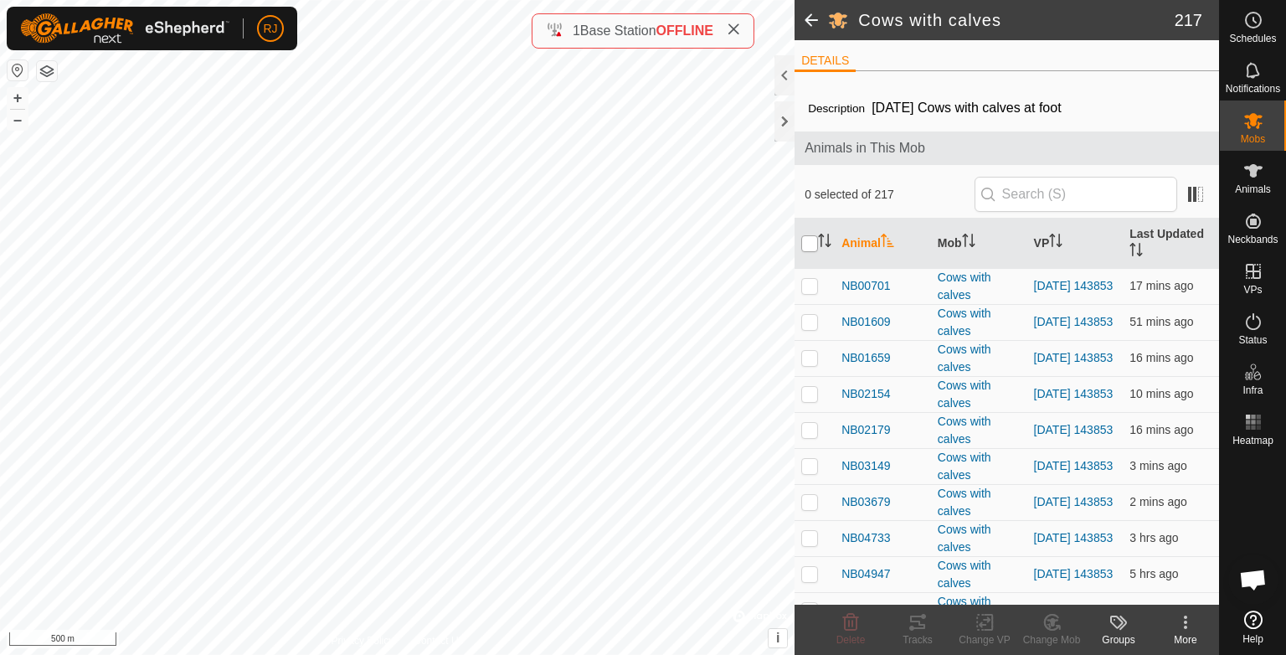
checkbox input "true"
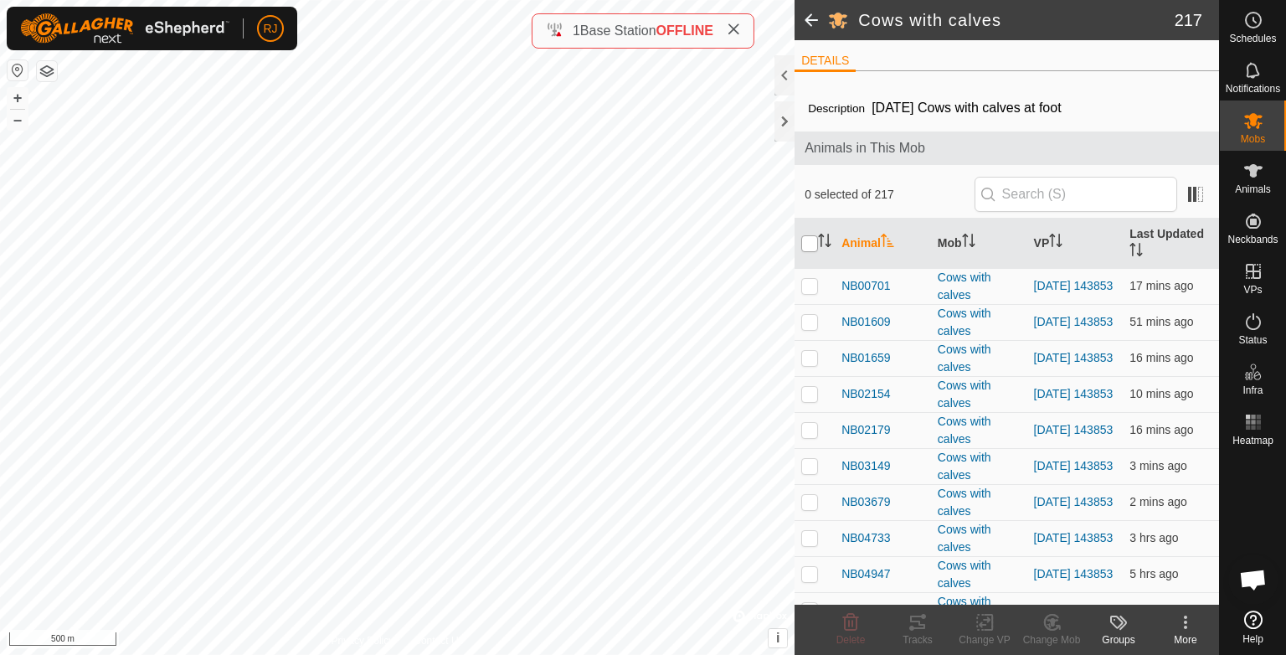
checkbox input "true"
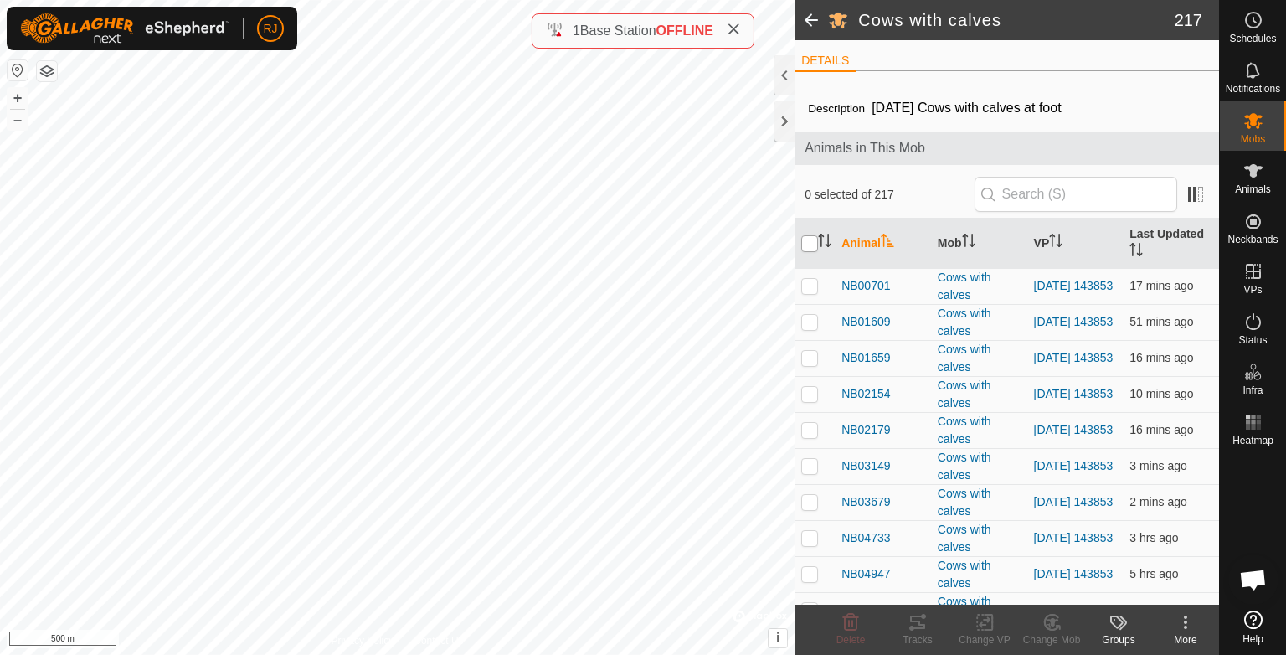
checkbox input "true"
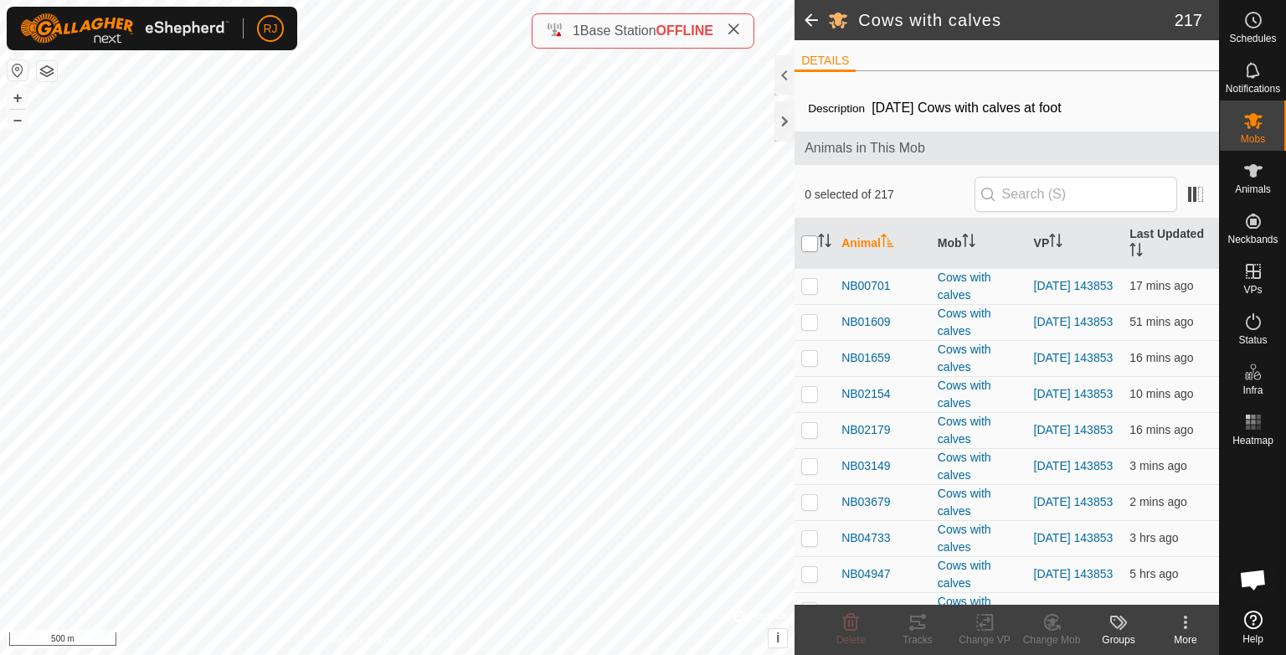
checkbox input "true"
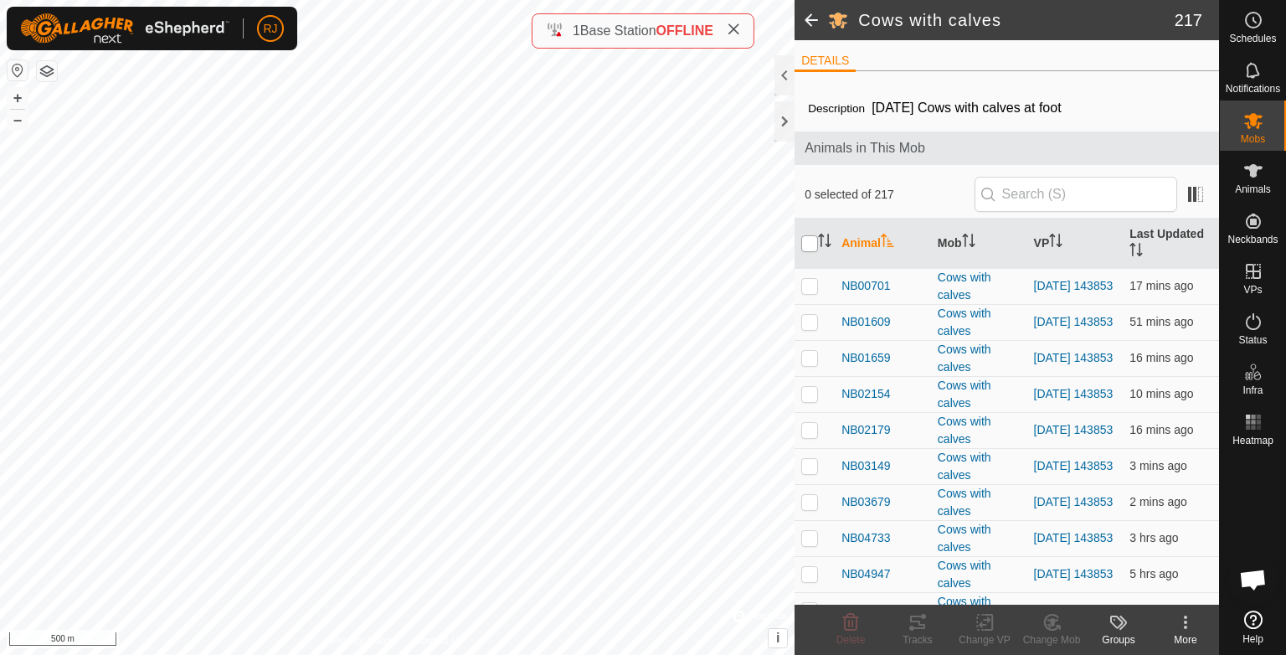
checkbox input "true"
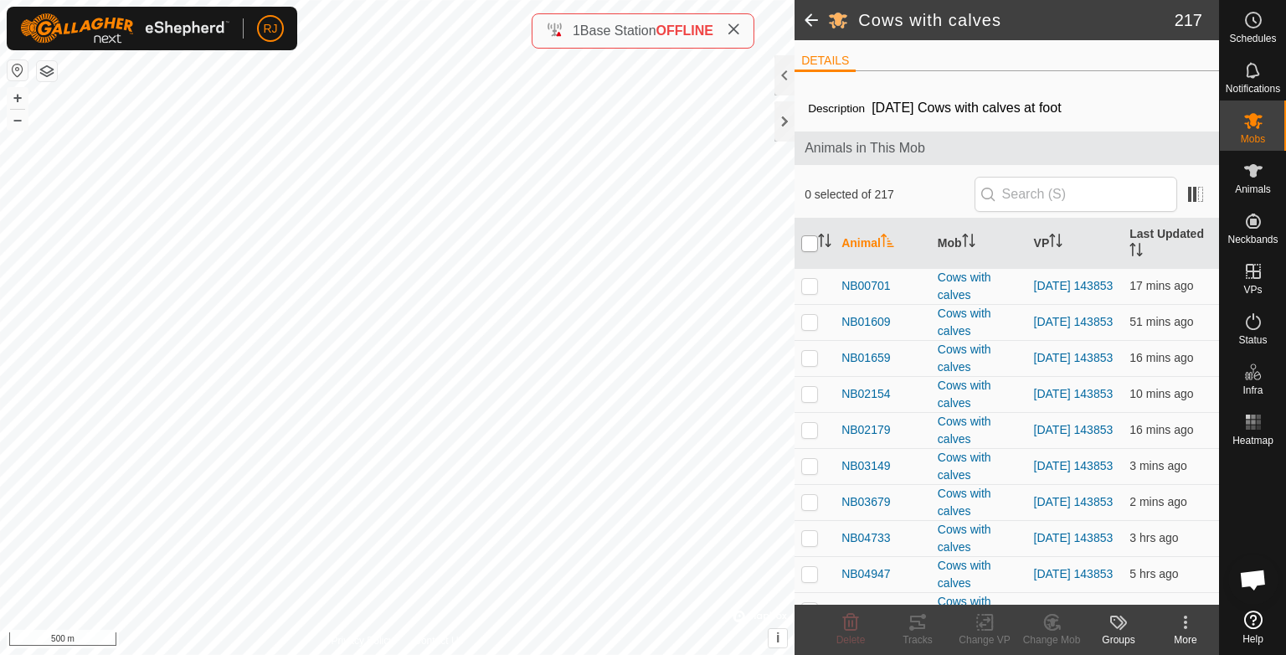
checkbox input "true"
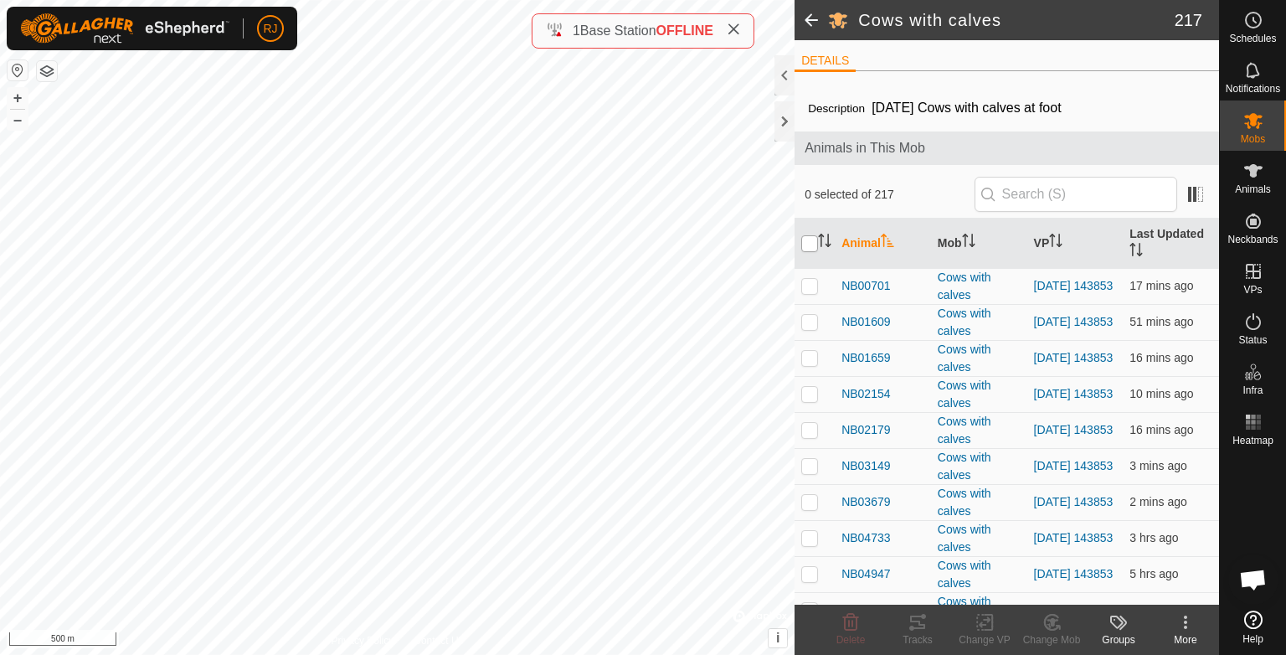
checkbox input "true"
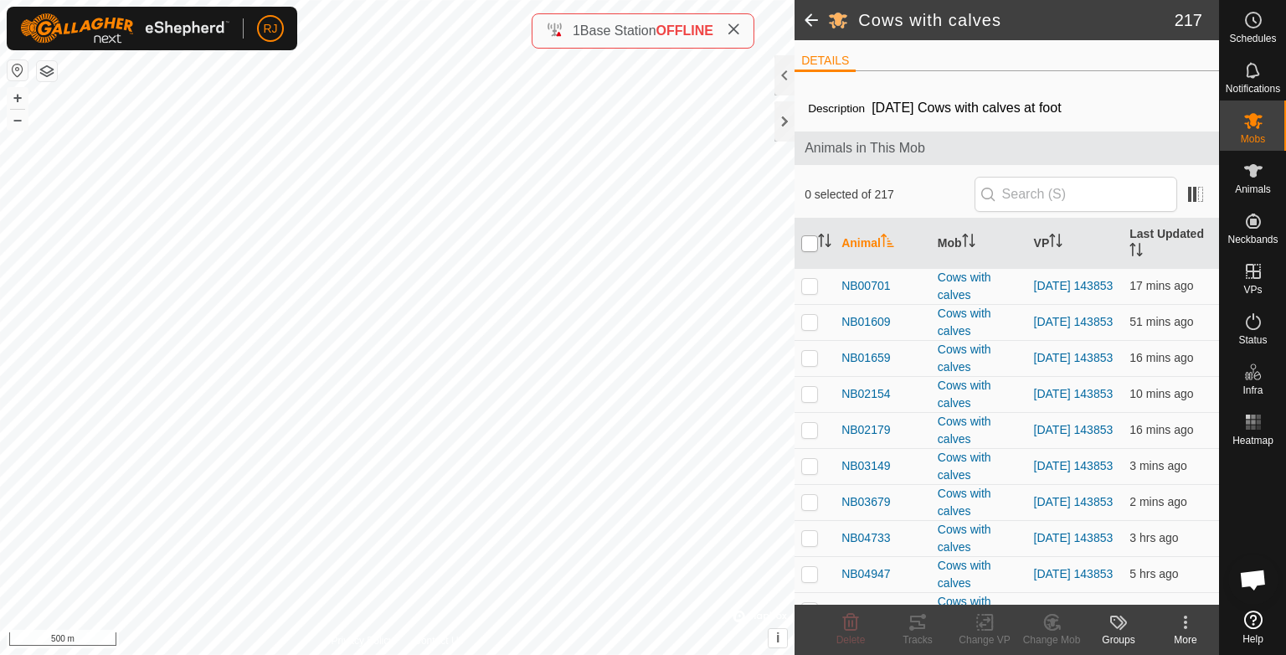
checkbox input "true"
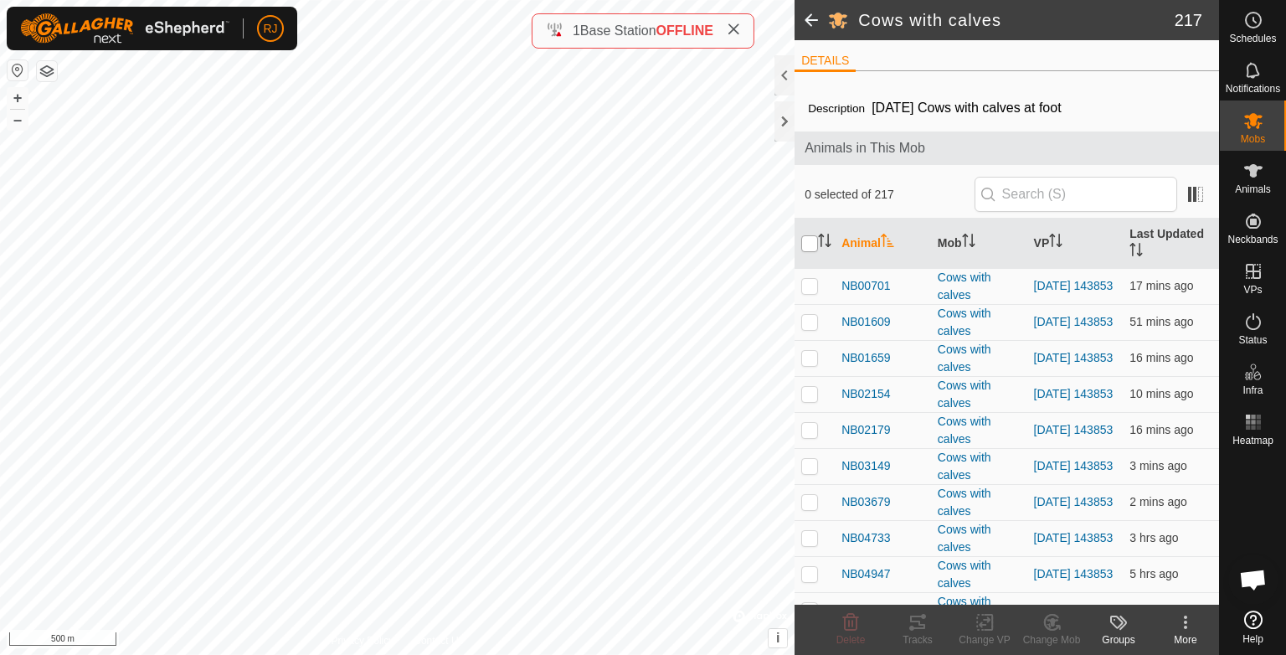
checkbox input "true"
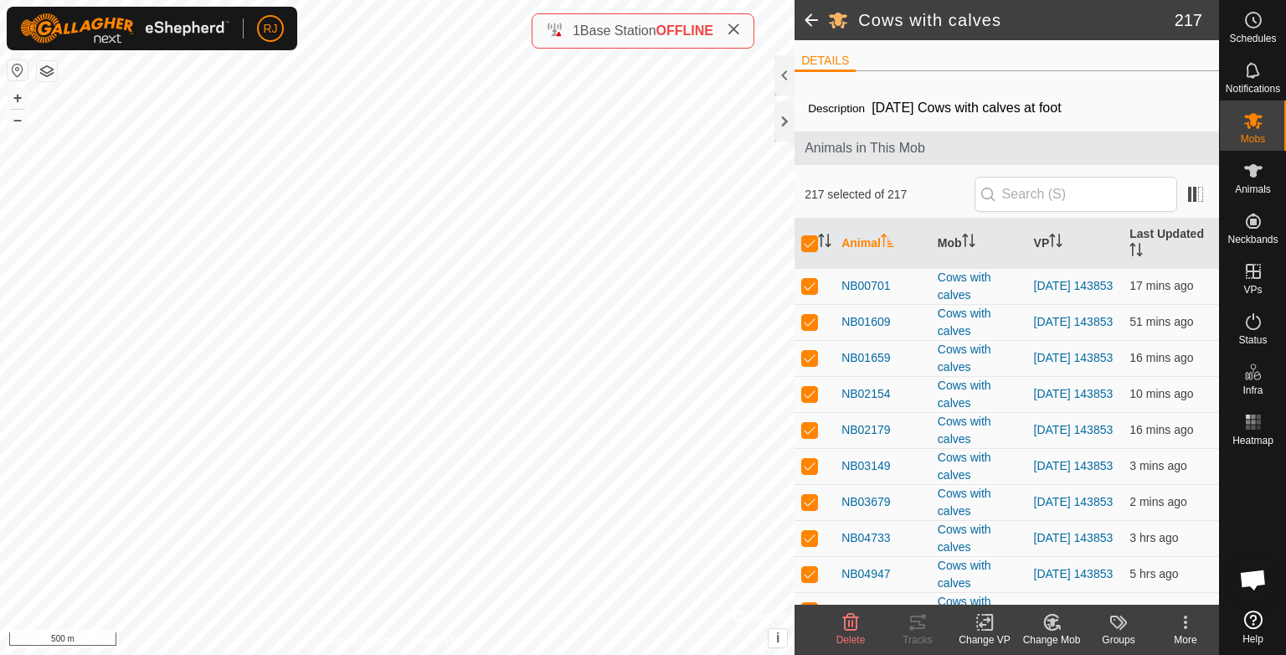
click at [983, 624] on icon at bounding box center [985, 622] width 21 height 20
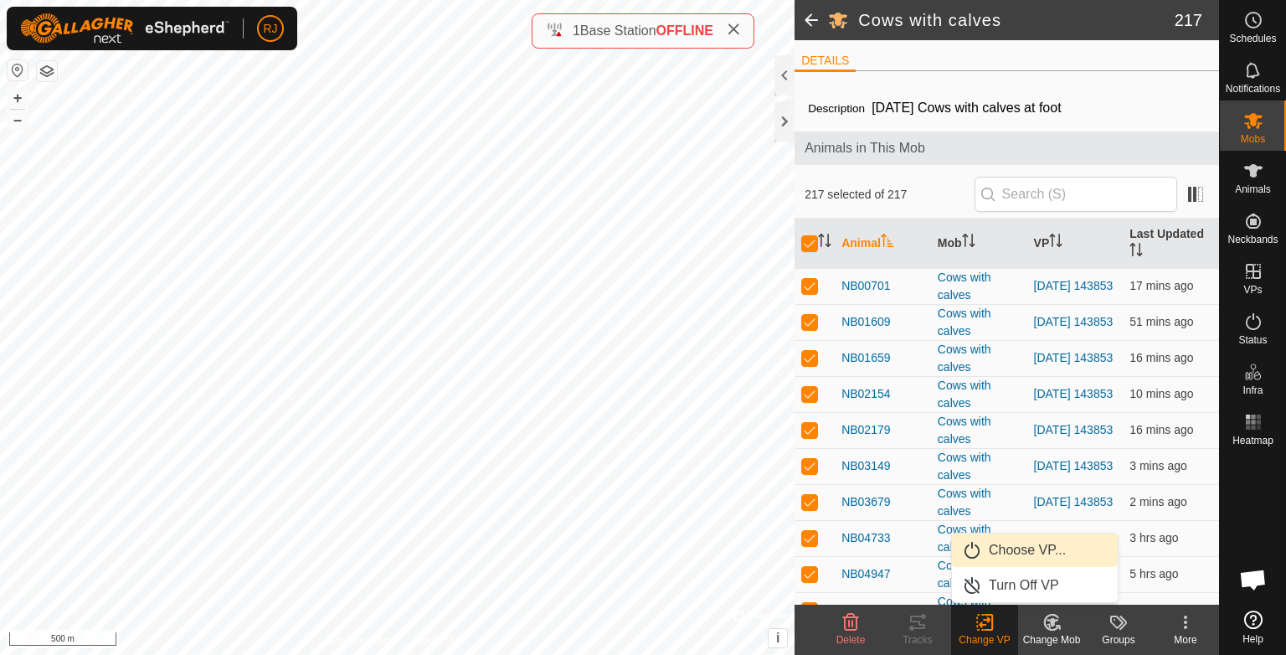
click at [1001, 548] on link "Choose VP..." at bounding box center [1035, 551] width 166 height 34
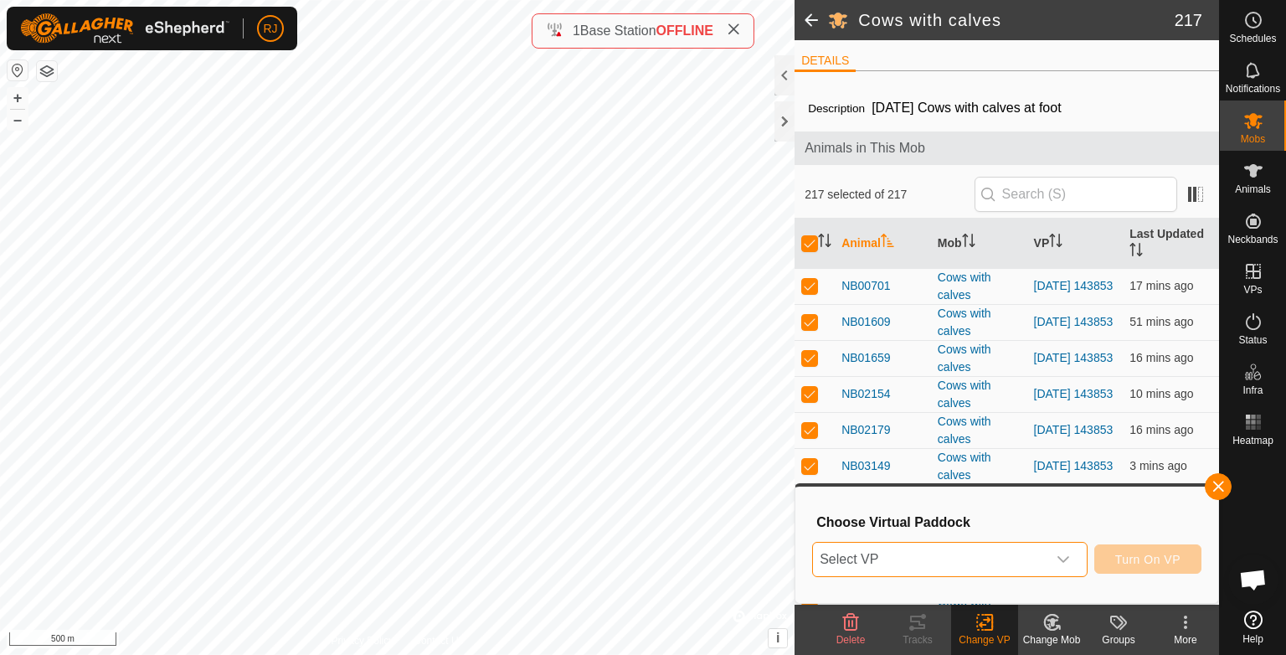
click at [904, 555] on span "Select VP" at bounding box center [930, 560] width 234 height 34
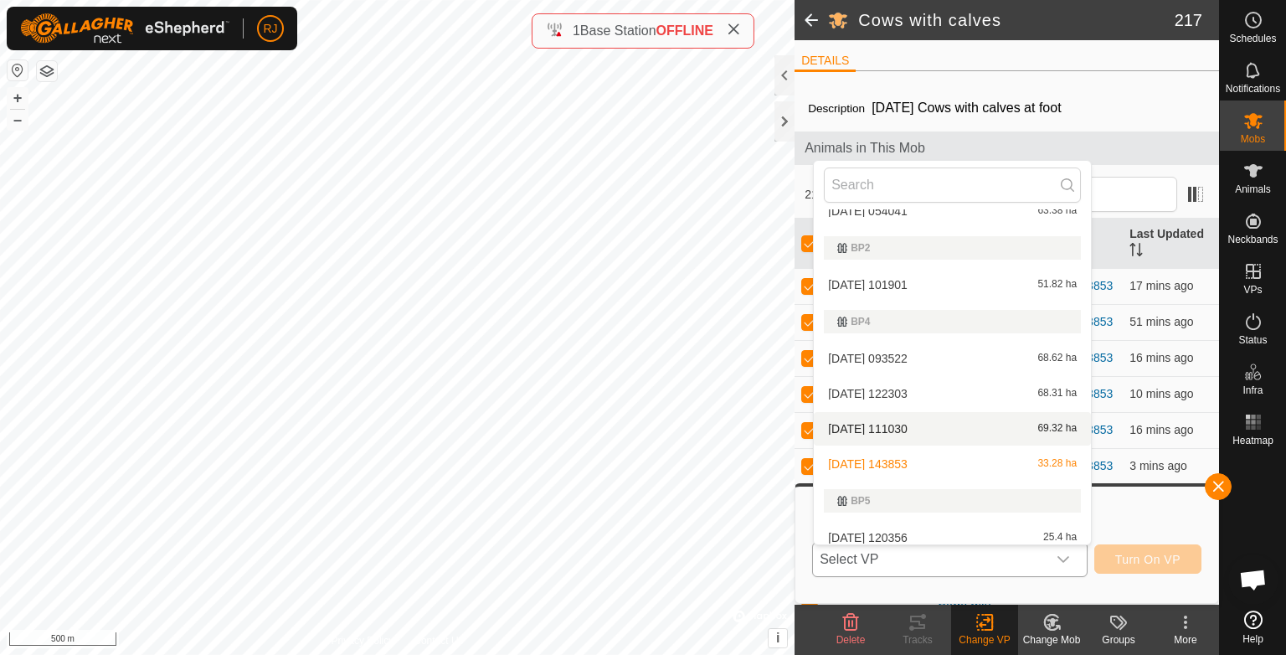
scroll to position [169, 0]
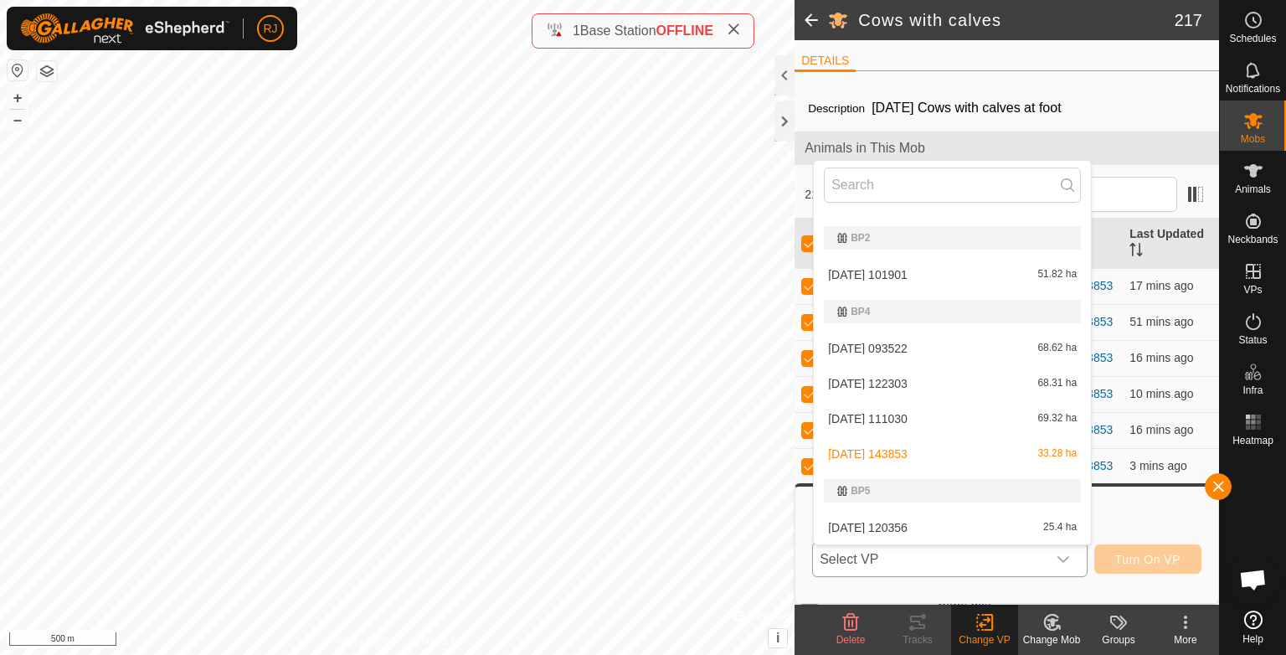
click at [869, 384] on li "[DATE] 122303 68.31 ha" at bounding box center [952, 384] width 277 height 34
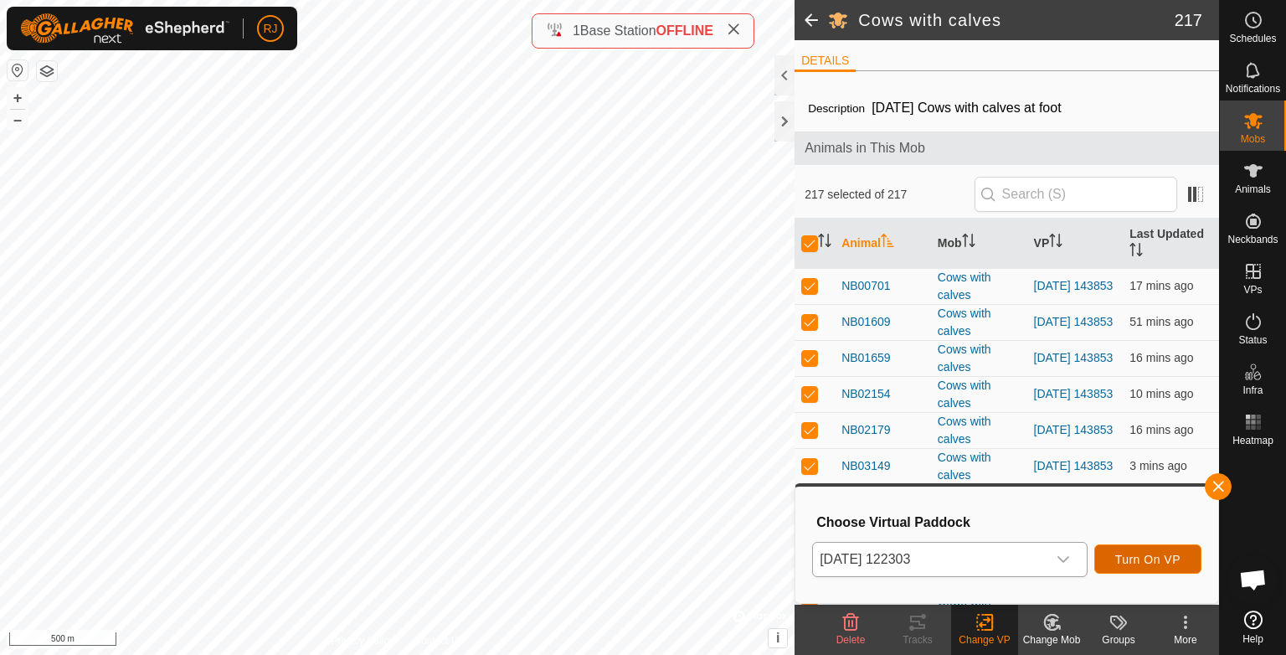
click at [1141, 558] on span "Turn On VP" at bounding box center [1148, 559] width 65 height 13
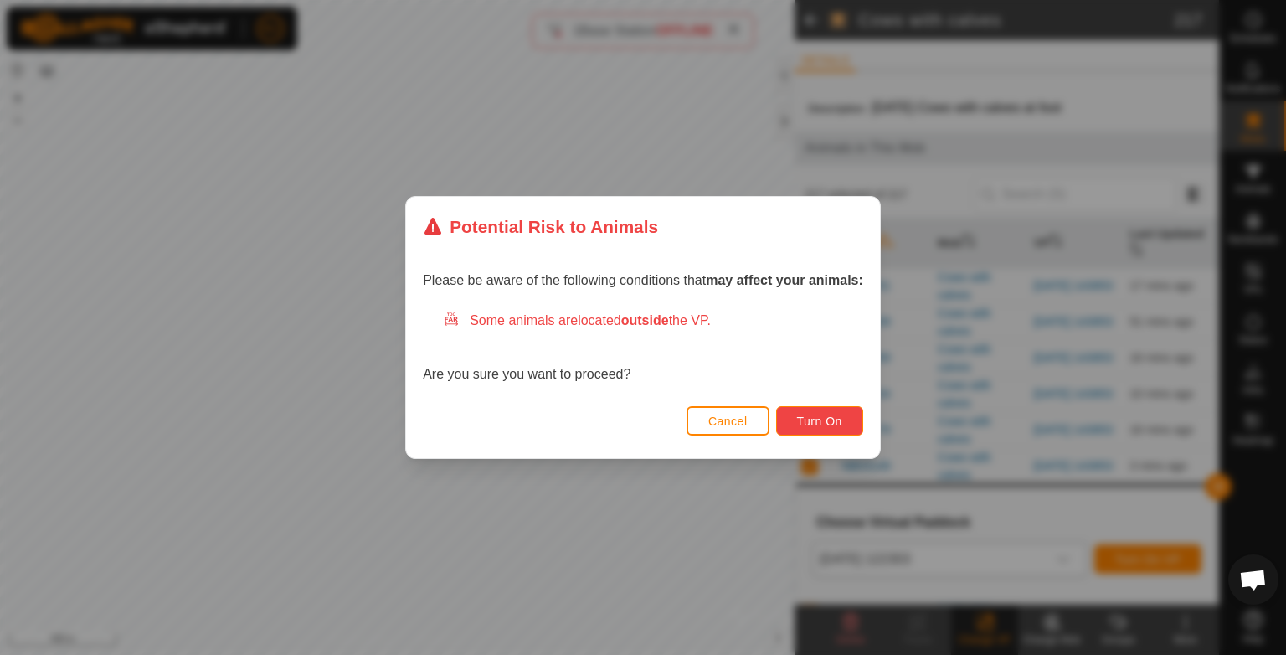
click at [817, 424] on span "Turn On" at bounding box center [819, 421] width 45 height 13
